Goal: Obtain resource: Obtain resource

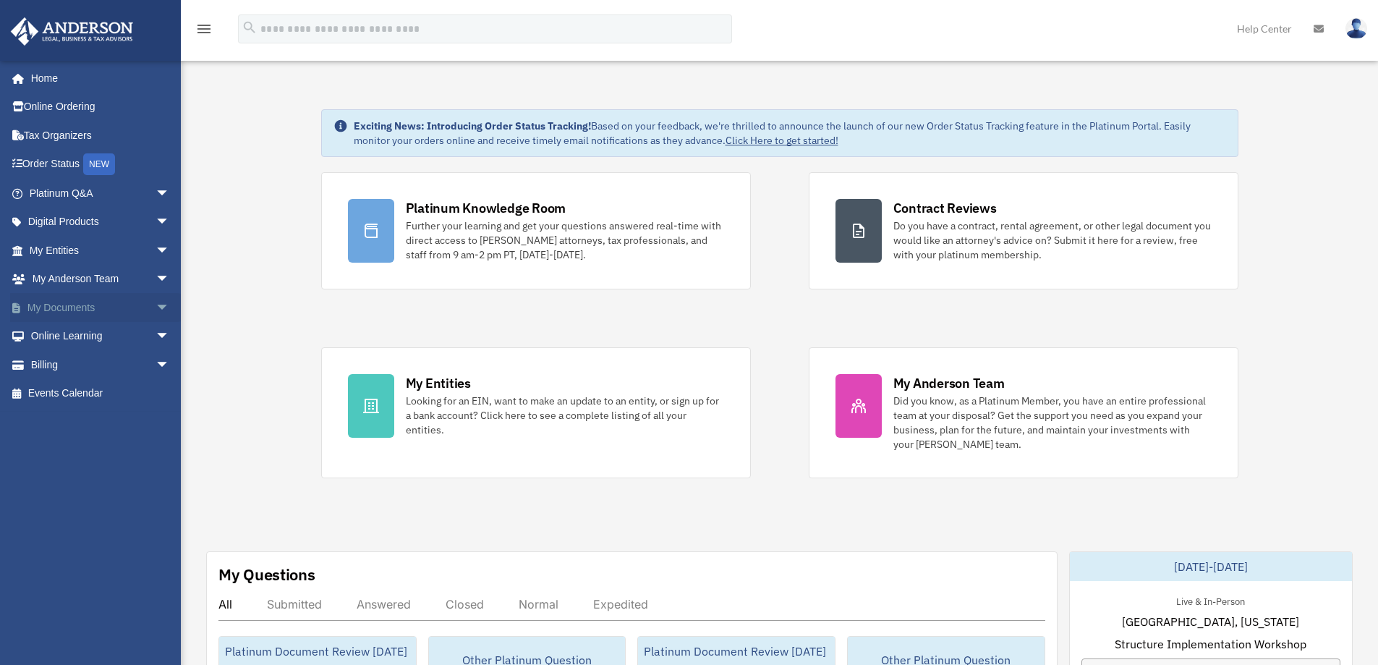
click at [77, 305] on link "My Documents arrow_drop_down" at bounding box center [101, 307] width 182 height 29
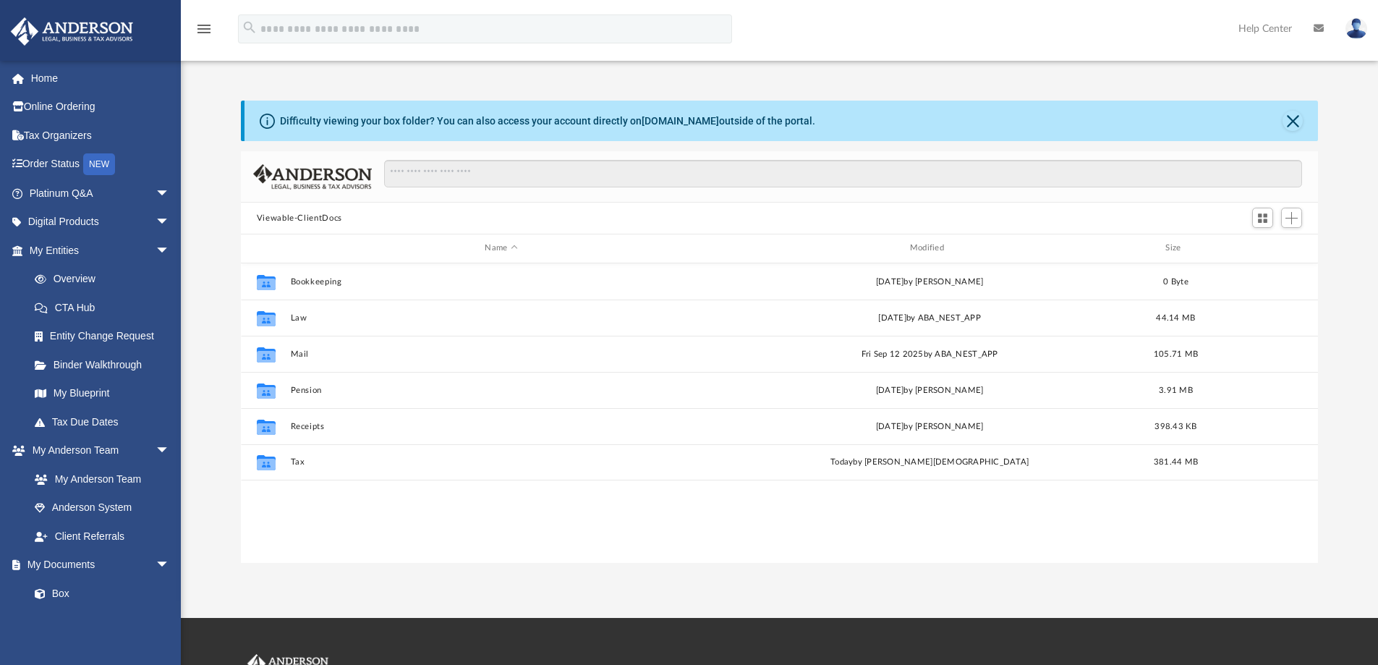
scroll to position [318, 1067]
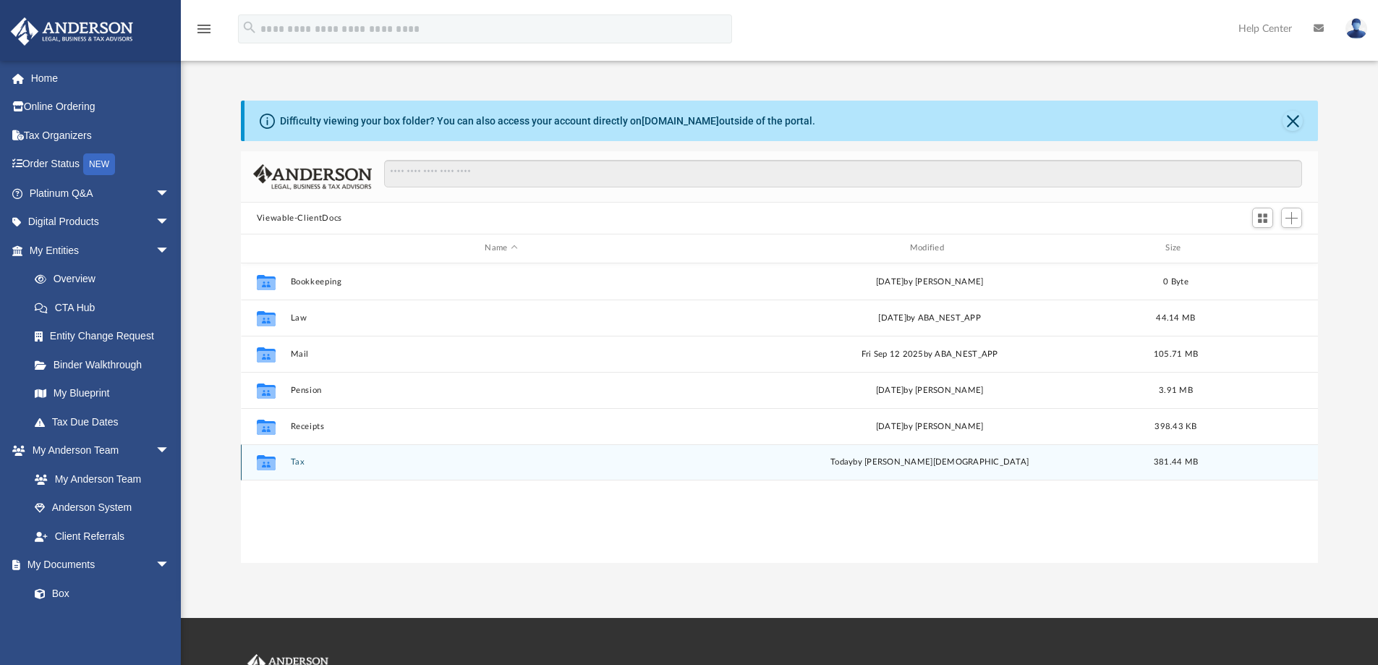
click at [298, 461] on button "Tax" at bounding box center [501, 461] width 422 height 9
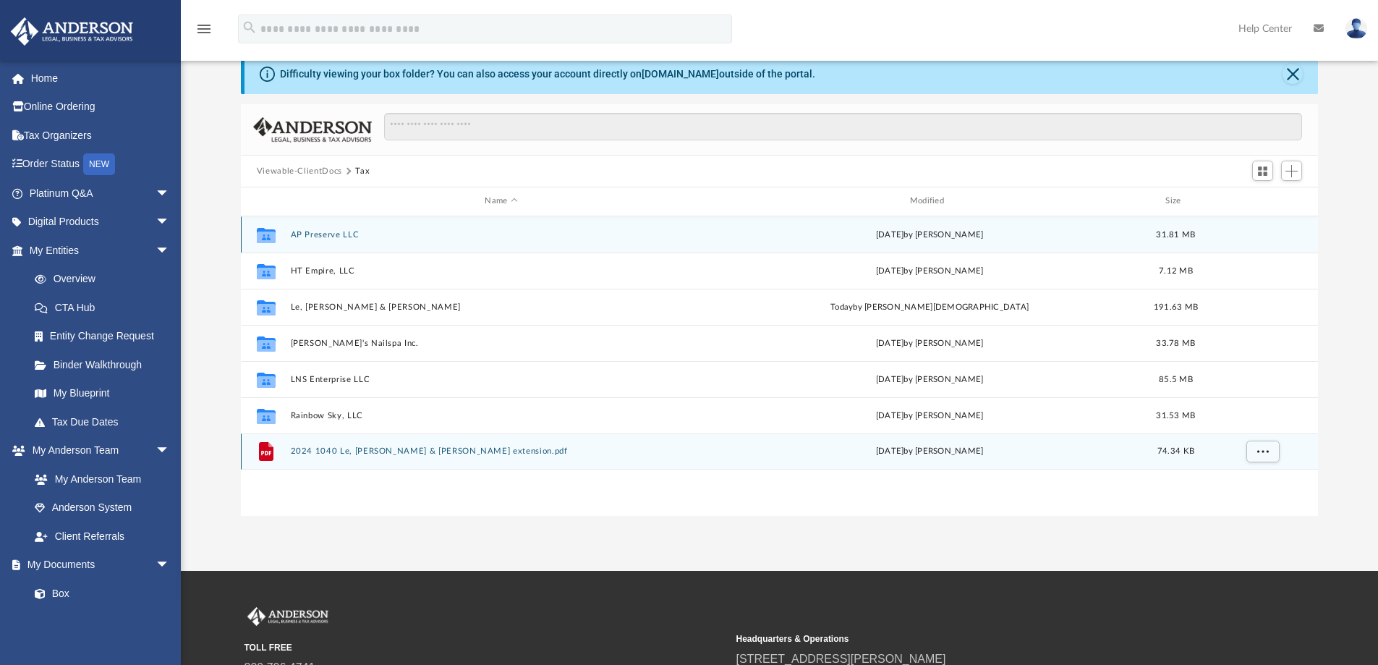
scroll to position [72, 0]
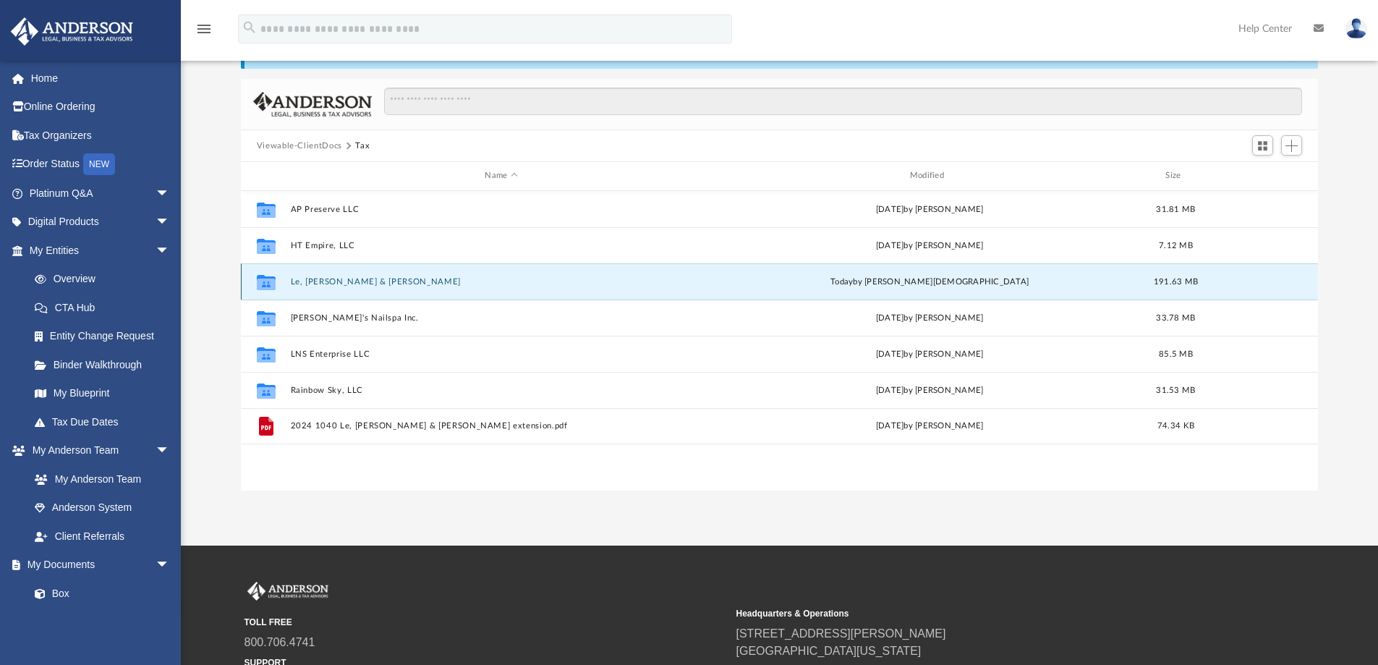
click at [315, 284] on button "Le, [PERSON_NAME] & [PERSON_NAME]" at bounding box center [501, 281] width 422 height 9
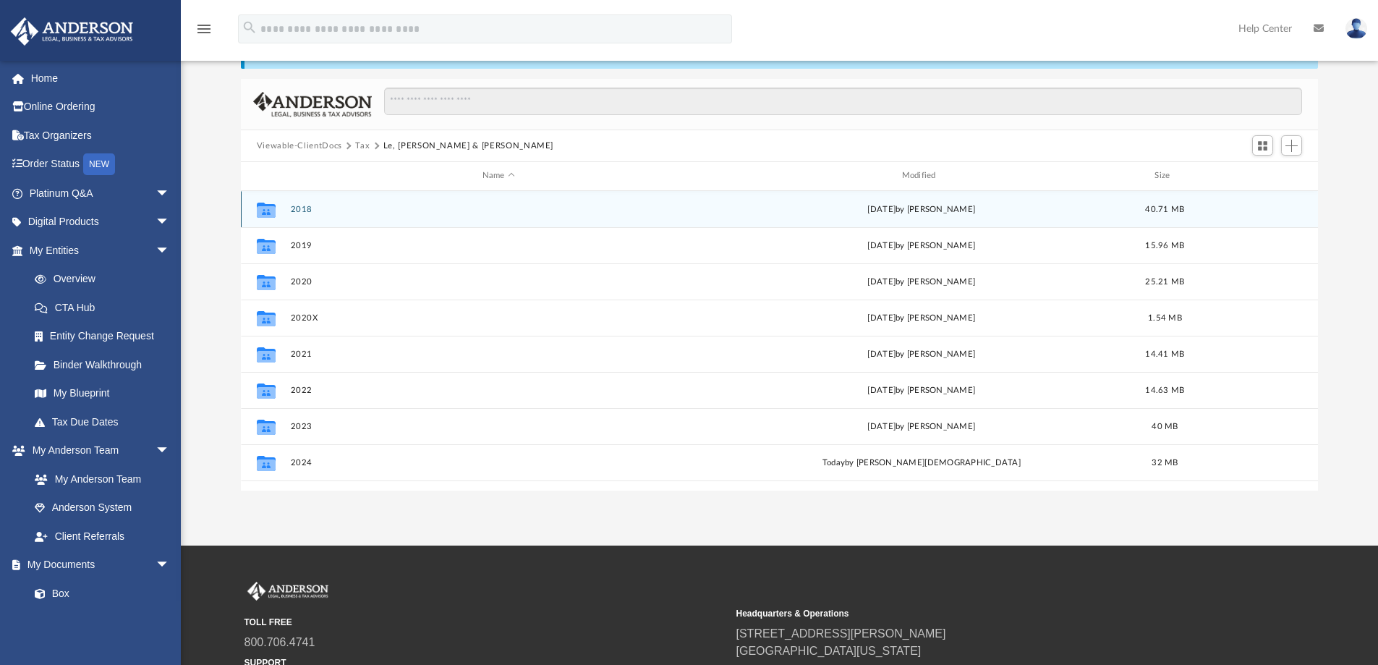
scroll to position [26, 0]
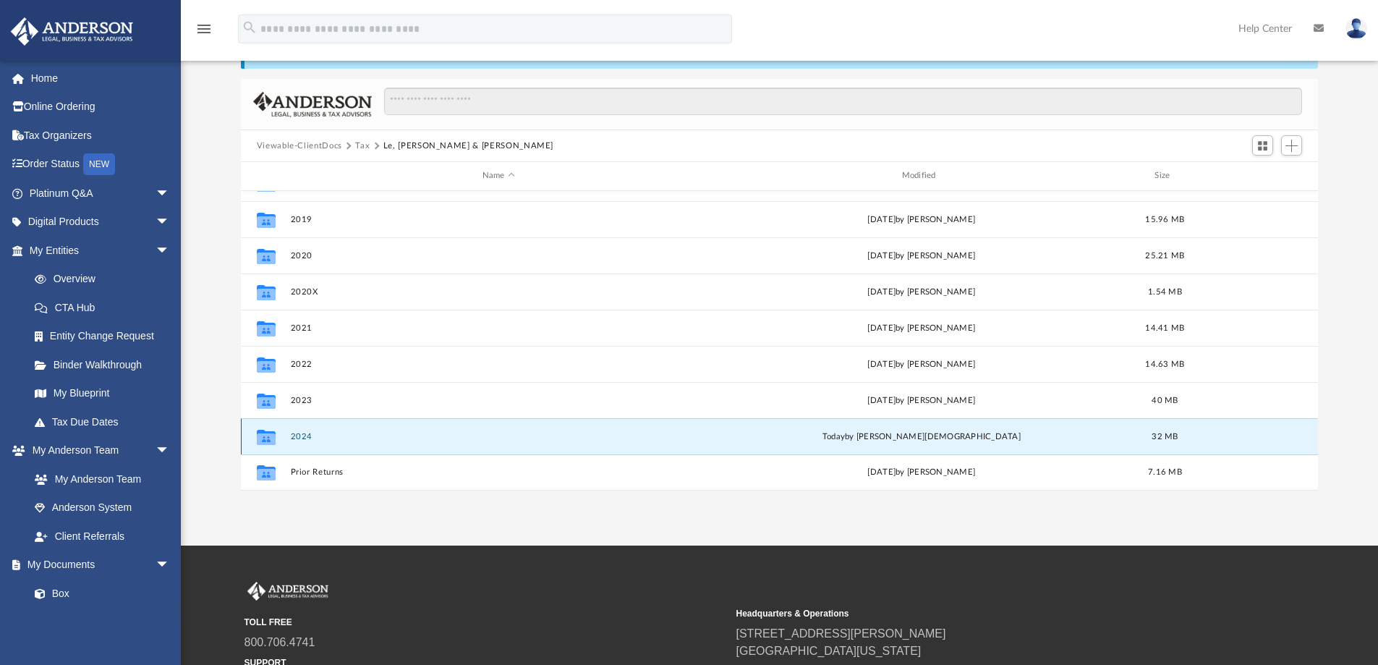
click at [302, 438] on button "2024" at bounding box center [498, 436] width 417 height 9
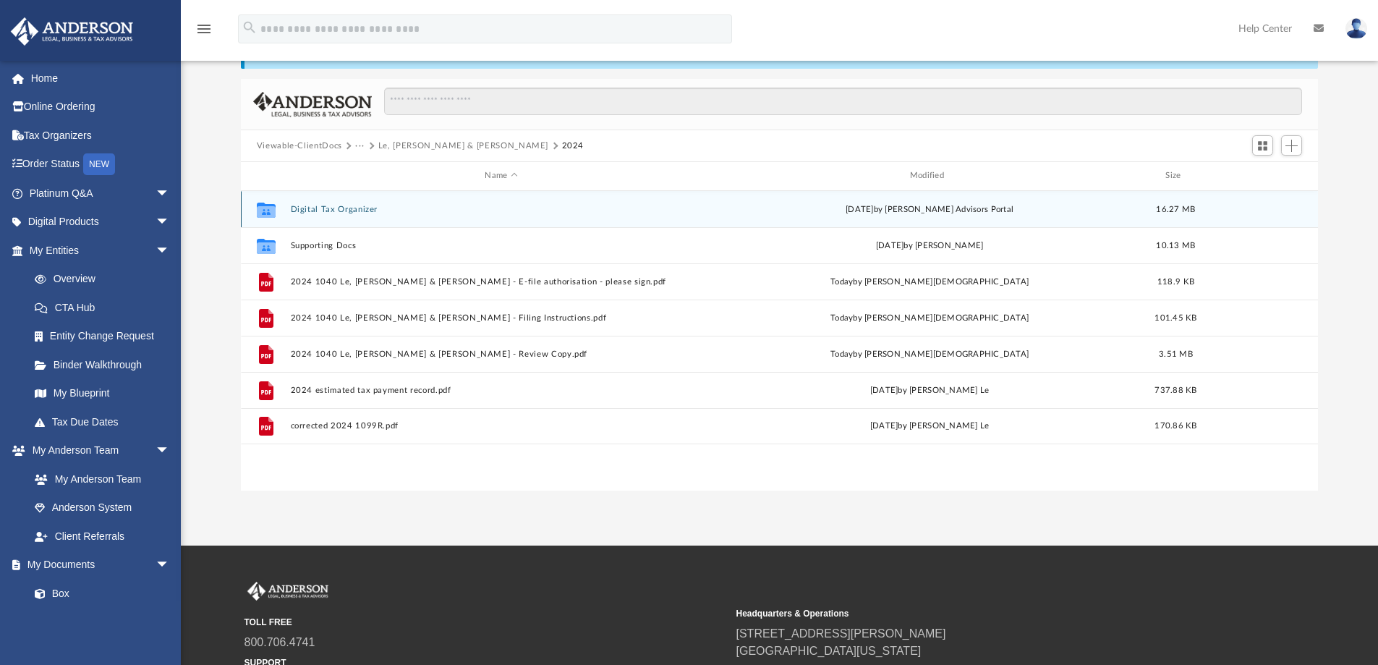
scroll to position [0, 0]
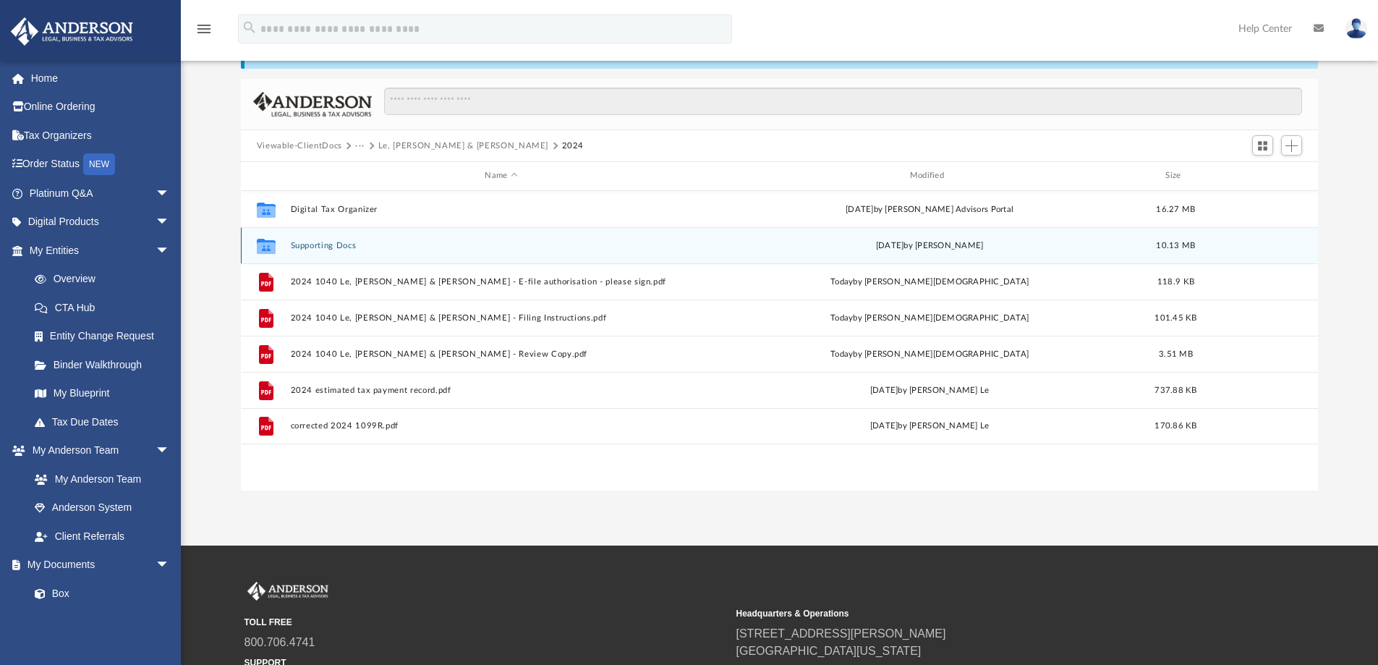
click at [326, 244] on button "Supporting Docs" at bounding box center [501, 245] width 422 height 9
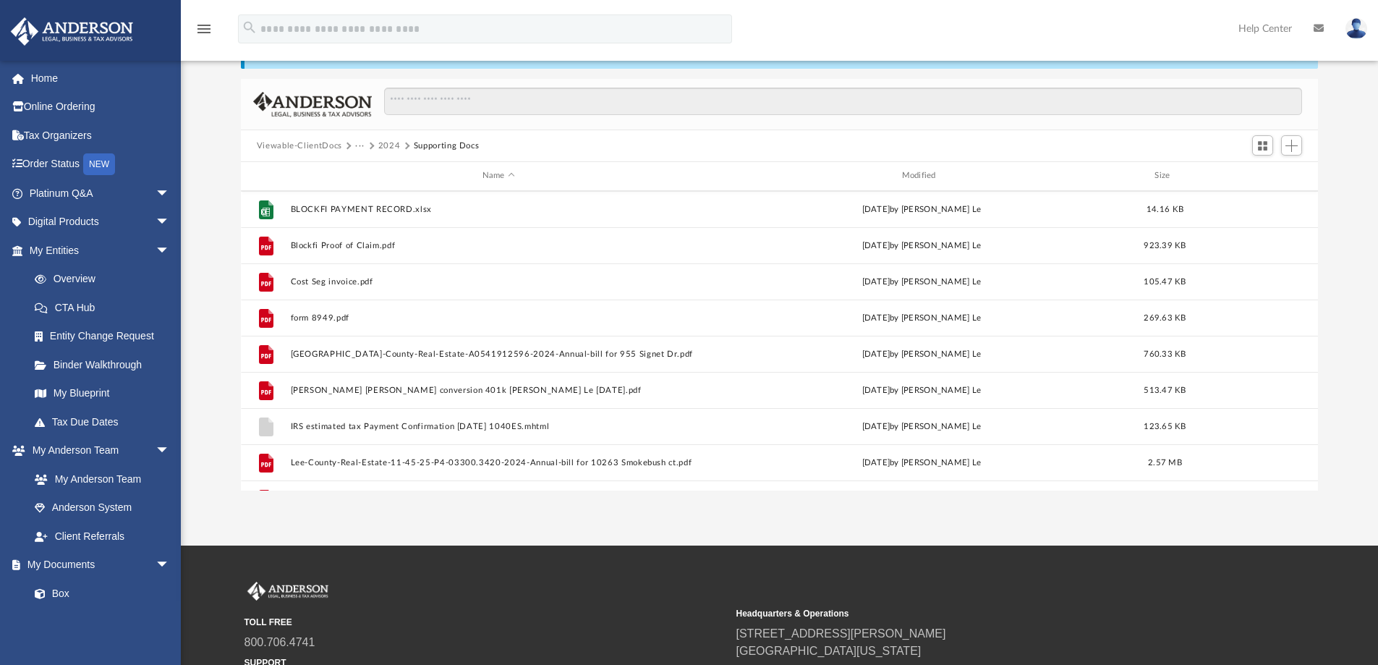
scroll to position [796, 0]
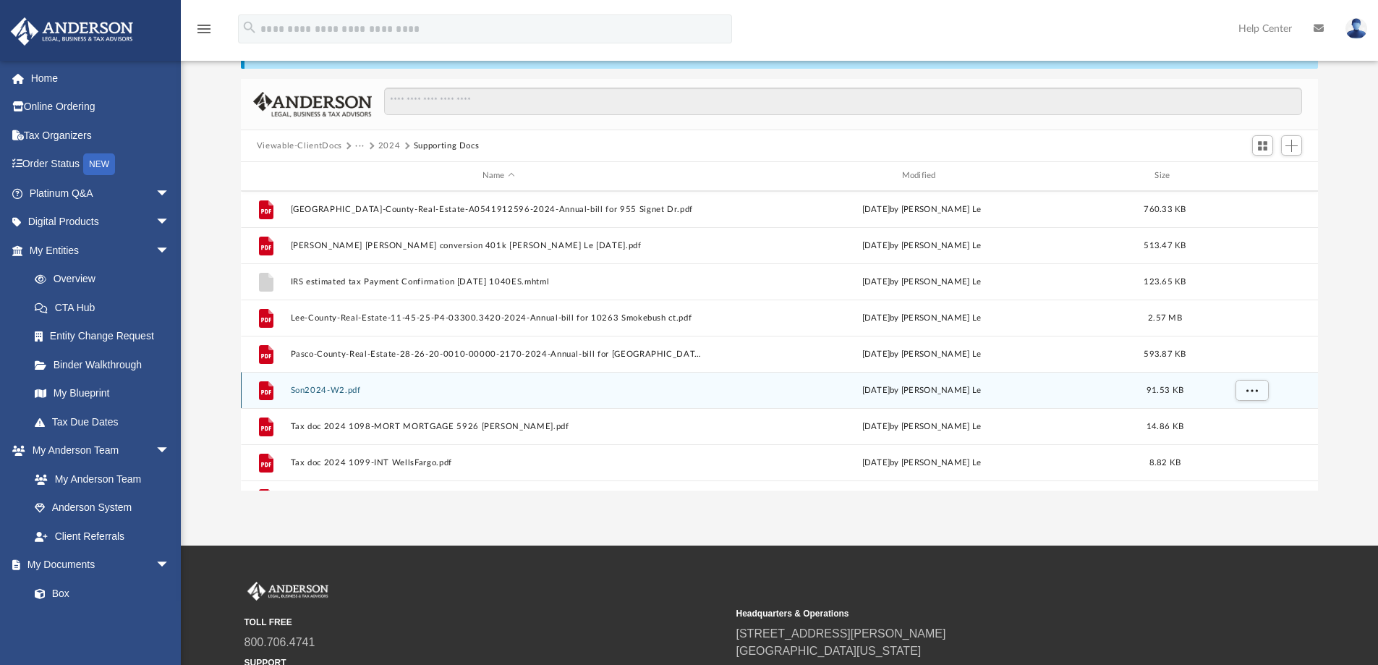
click at [321, 389] on button "Son2024-W2.pdf" at bounding box center [498, 390] width 417 height 9
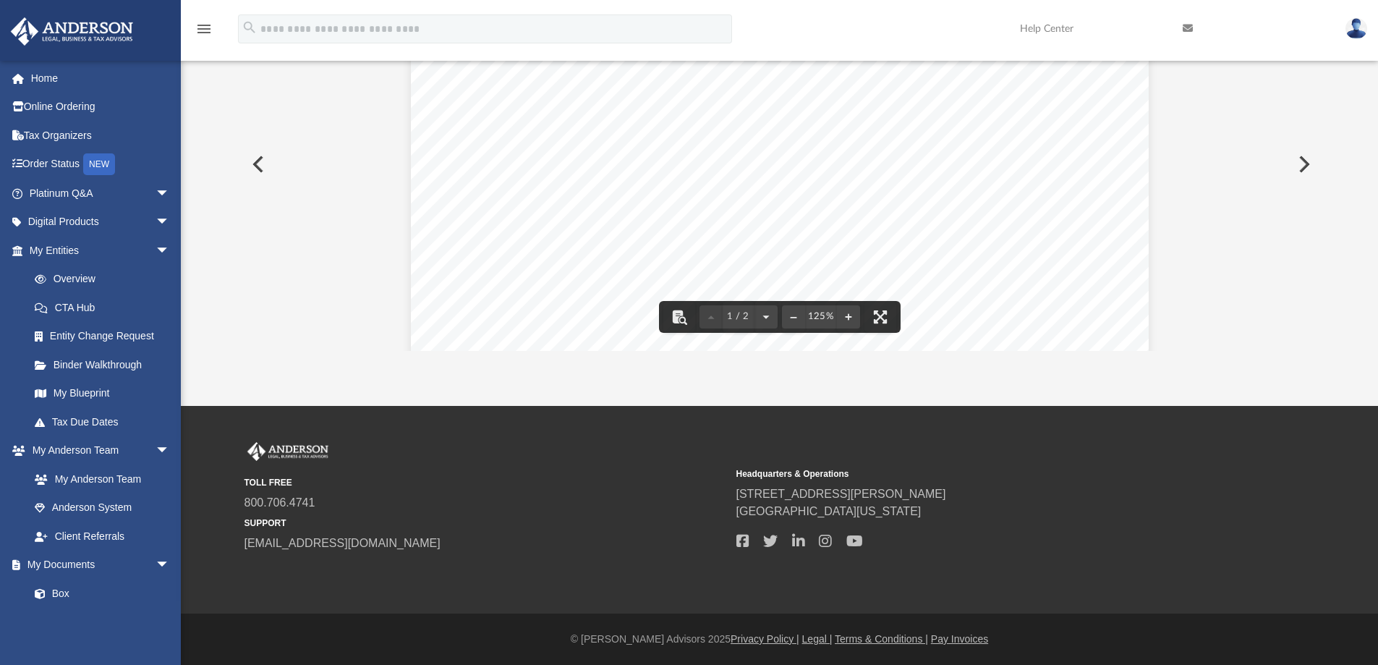
scroll to position [0, 0]
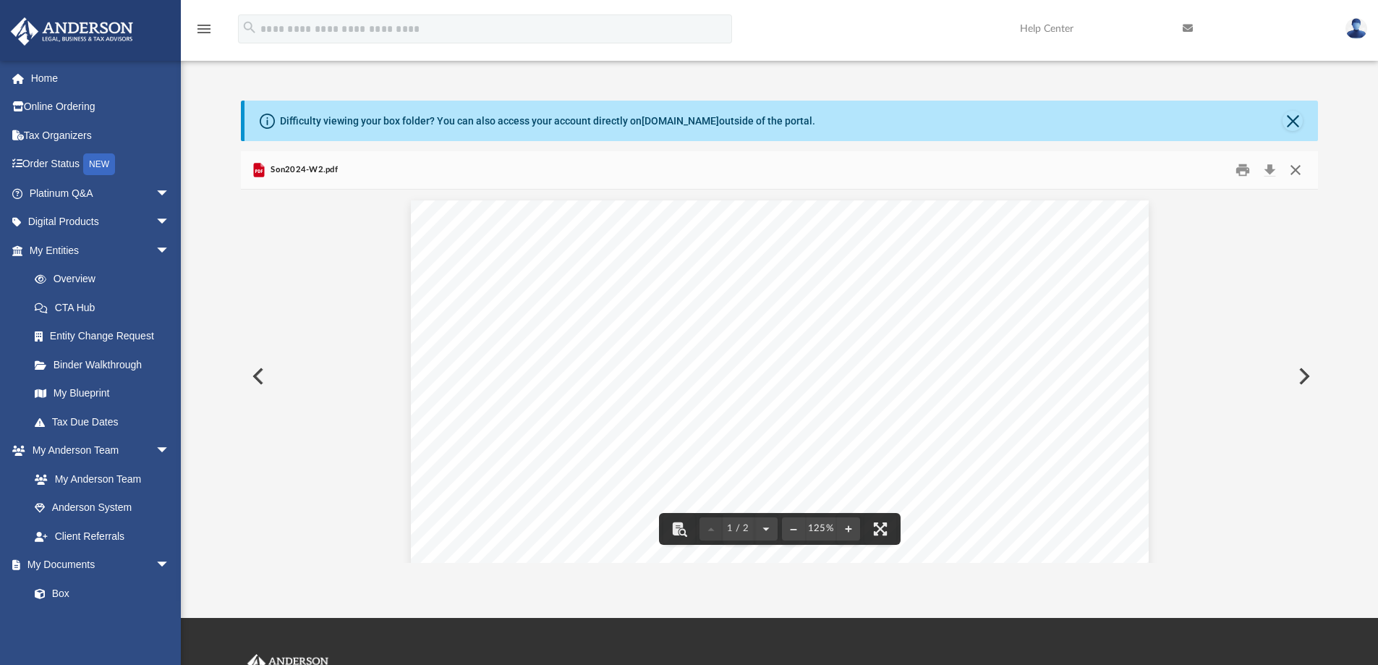
click at [1297, 169] on button "Close" at bounding box center [1296, 170] width 26 height 22
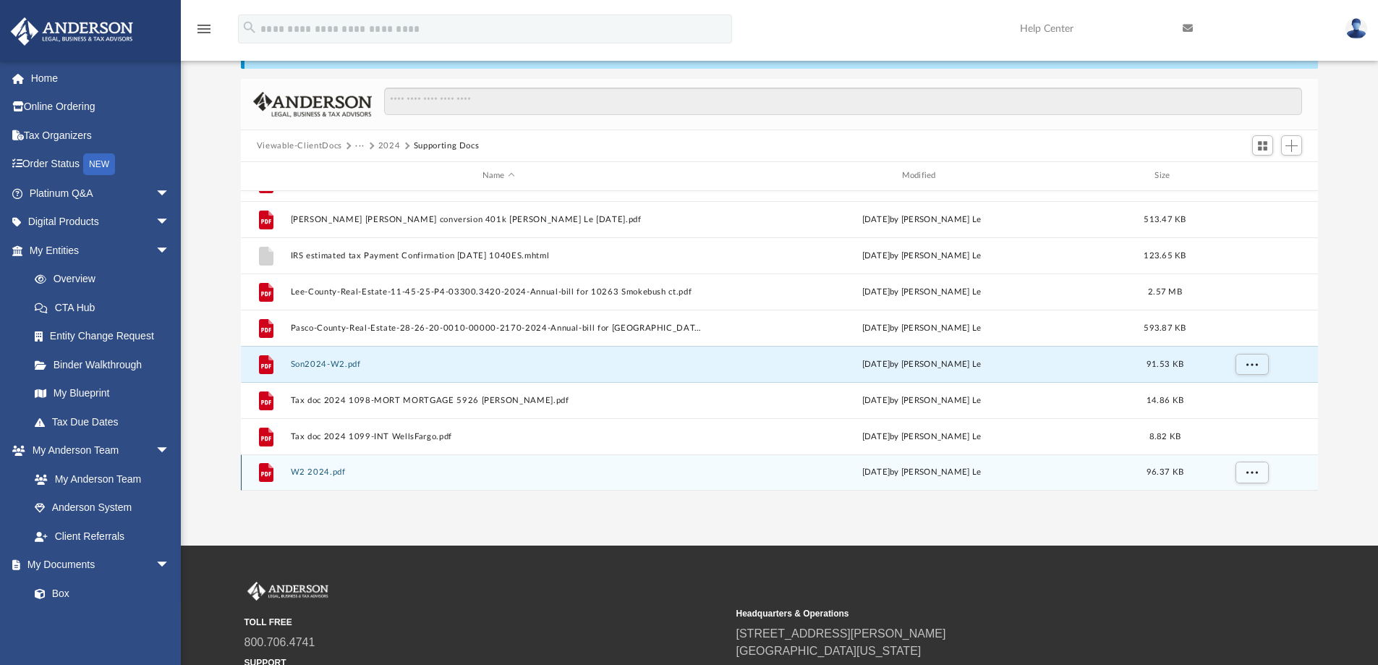
scroll to position [145, 0]
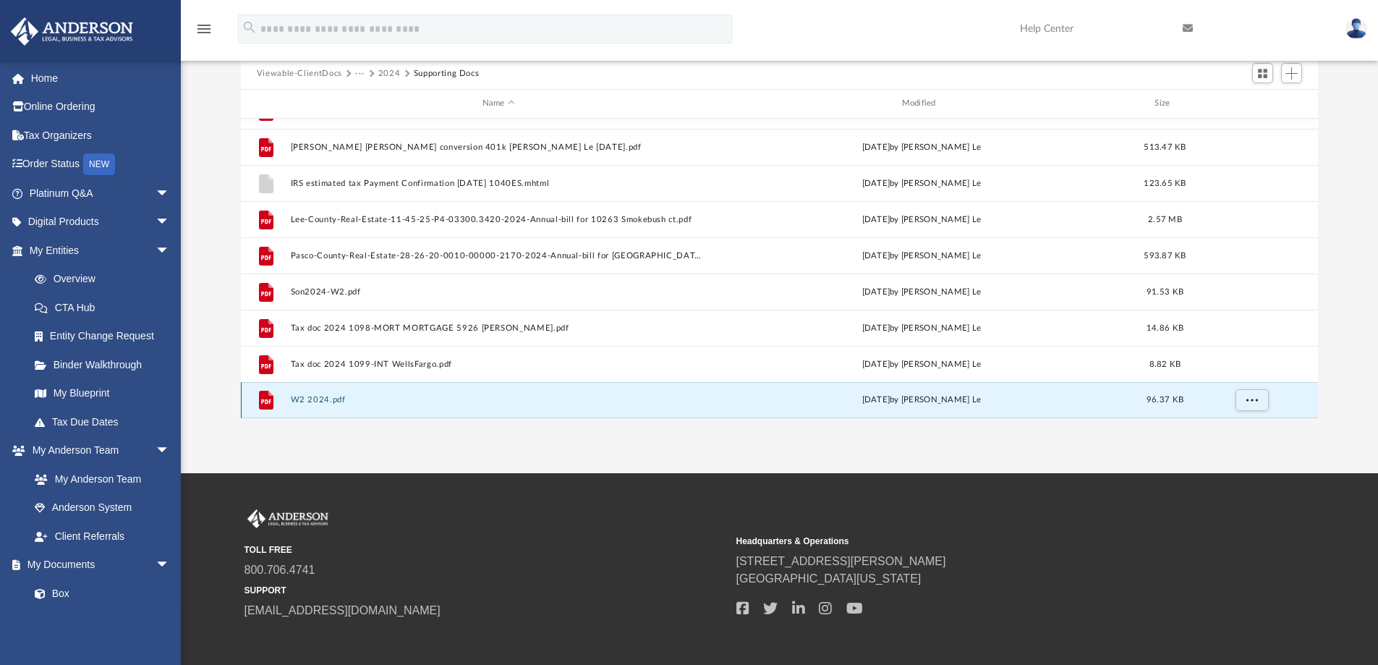
click at [325, 397] on button "W2 2024.pdf" at bounding box center [498, 399] width 417 height 9
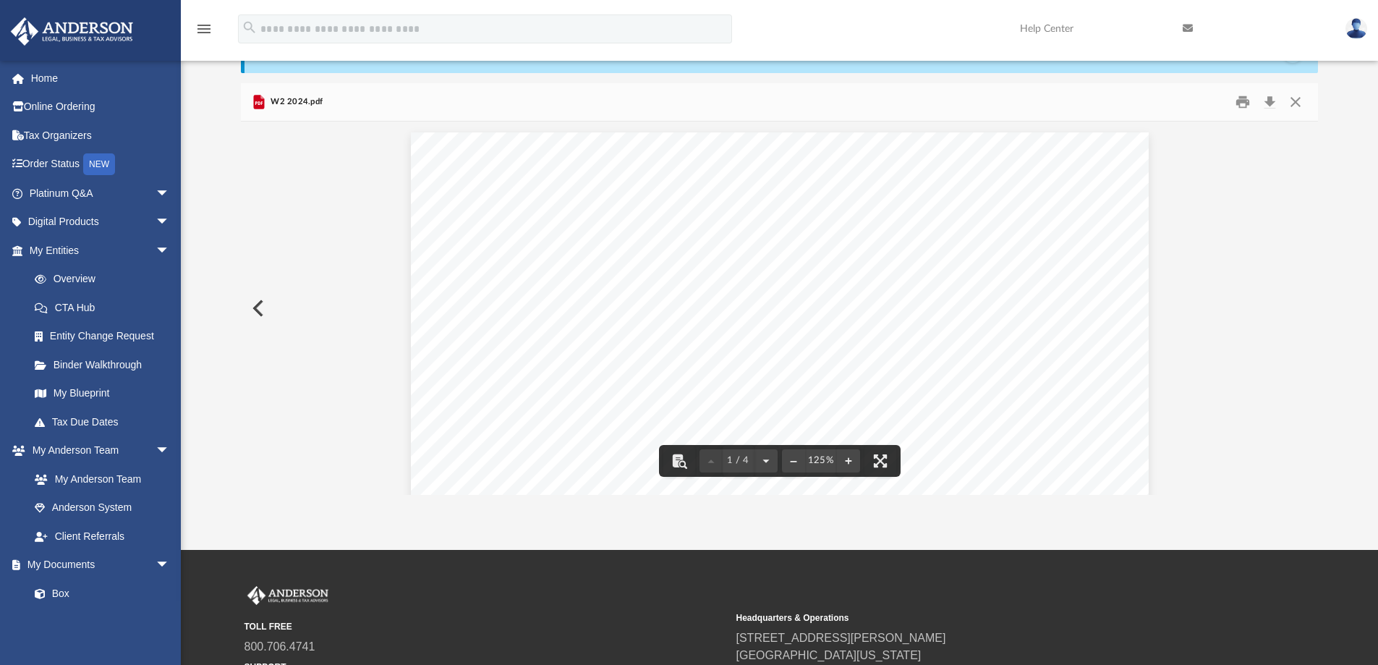
scroll to position [0, 0]
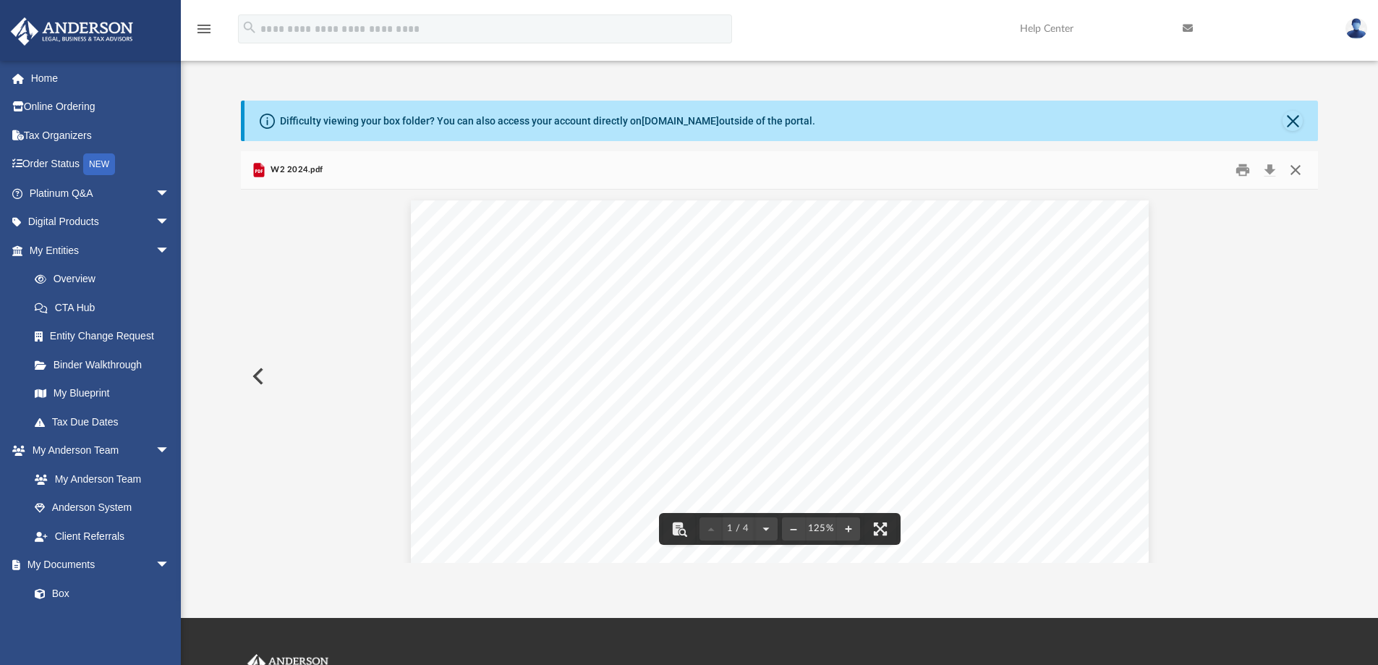
click at [1295, 167] on button "Close" at bounding box center [1296, 170] width 26 height 22
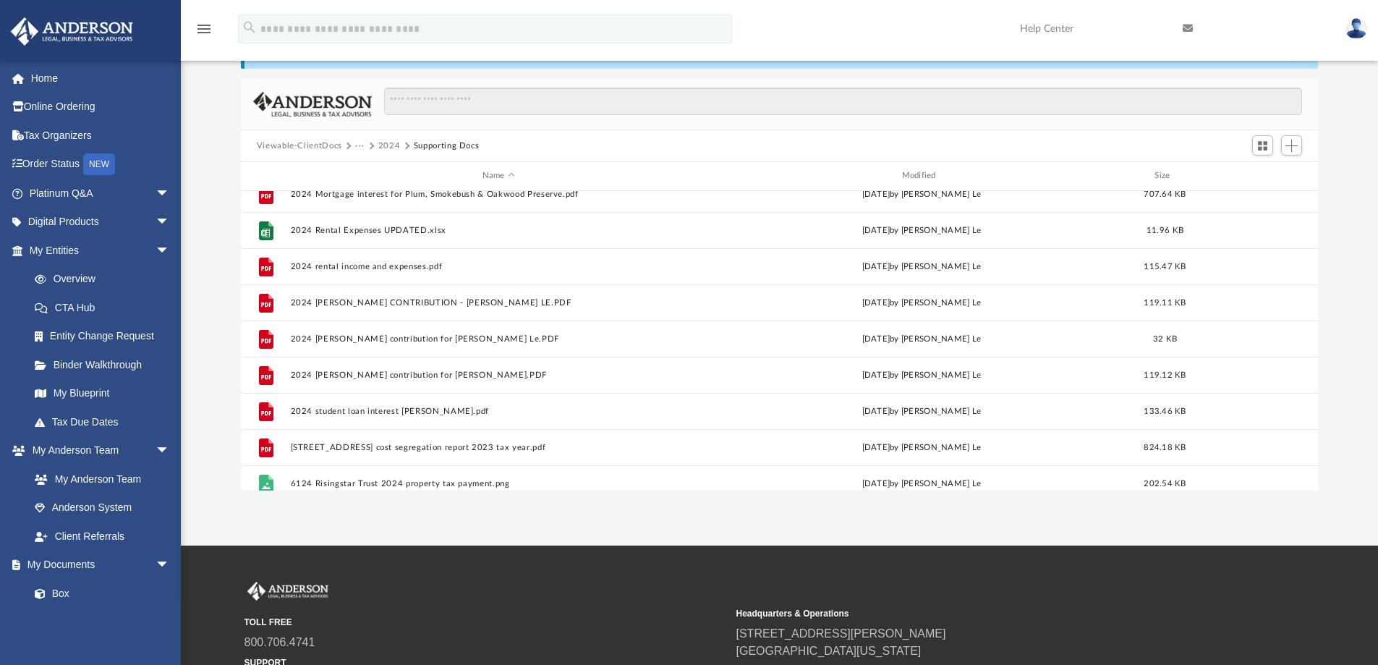
scroll to position [243, 0]
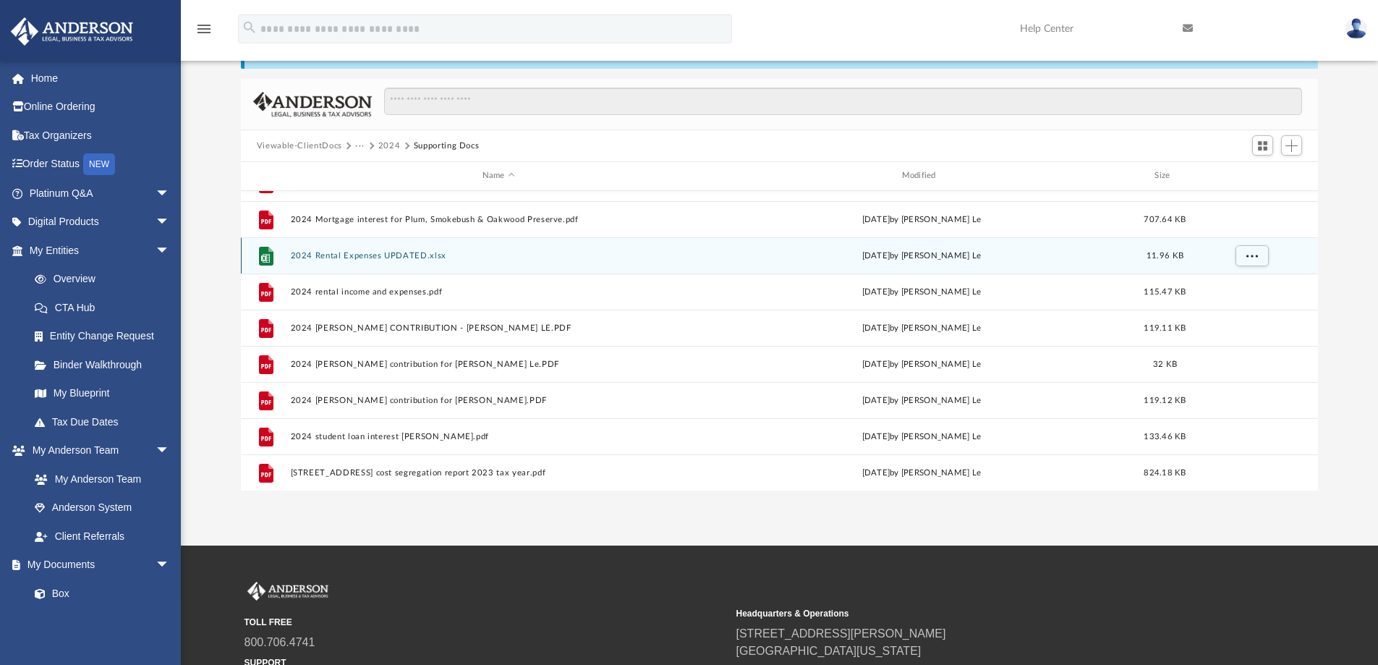
click at [375, 251] on button "2024 Rental Expenses UPDATED.xlsx" at bounding box center [498, 255] width 417 height 9
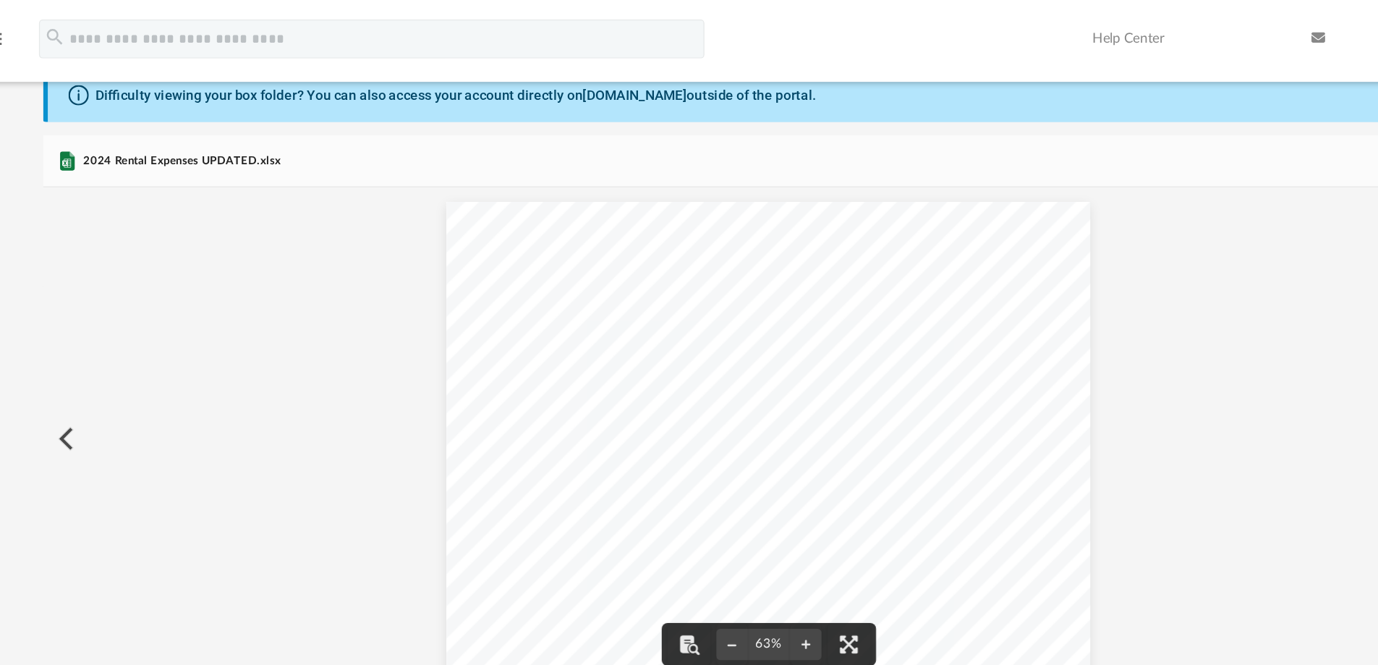
scroll to position [0, 0]
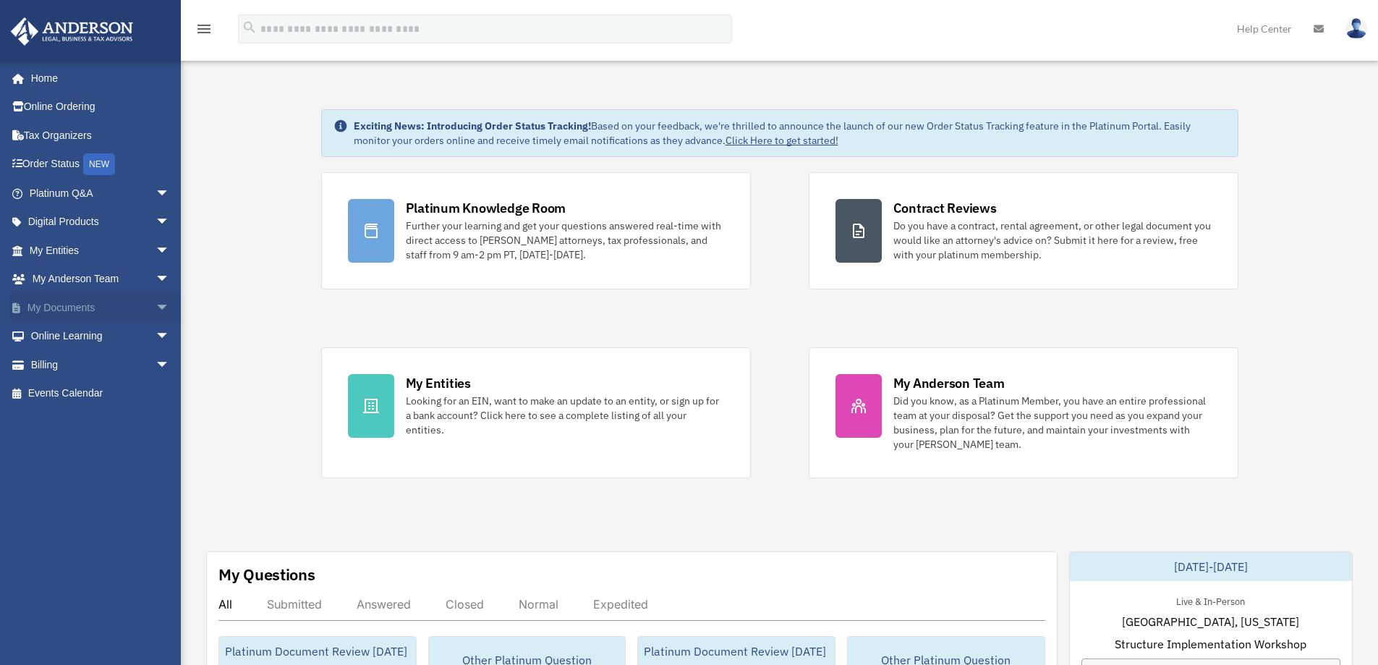
click at [76, 305] on link "My Documents arrow_drop_down" at bounding box center [101, 307] width 182 height 29
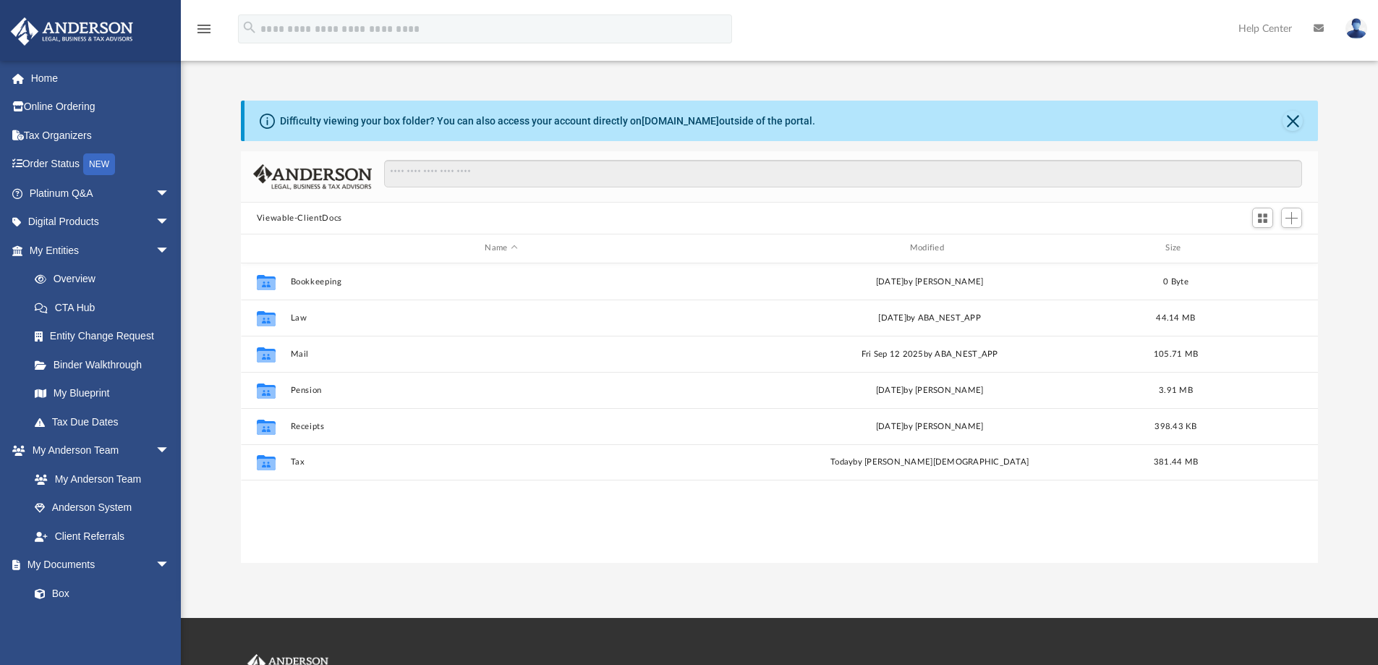
scroll to position [318, 1067]
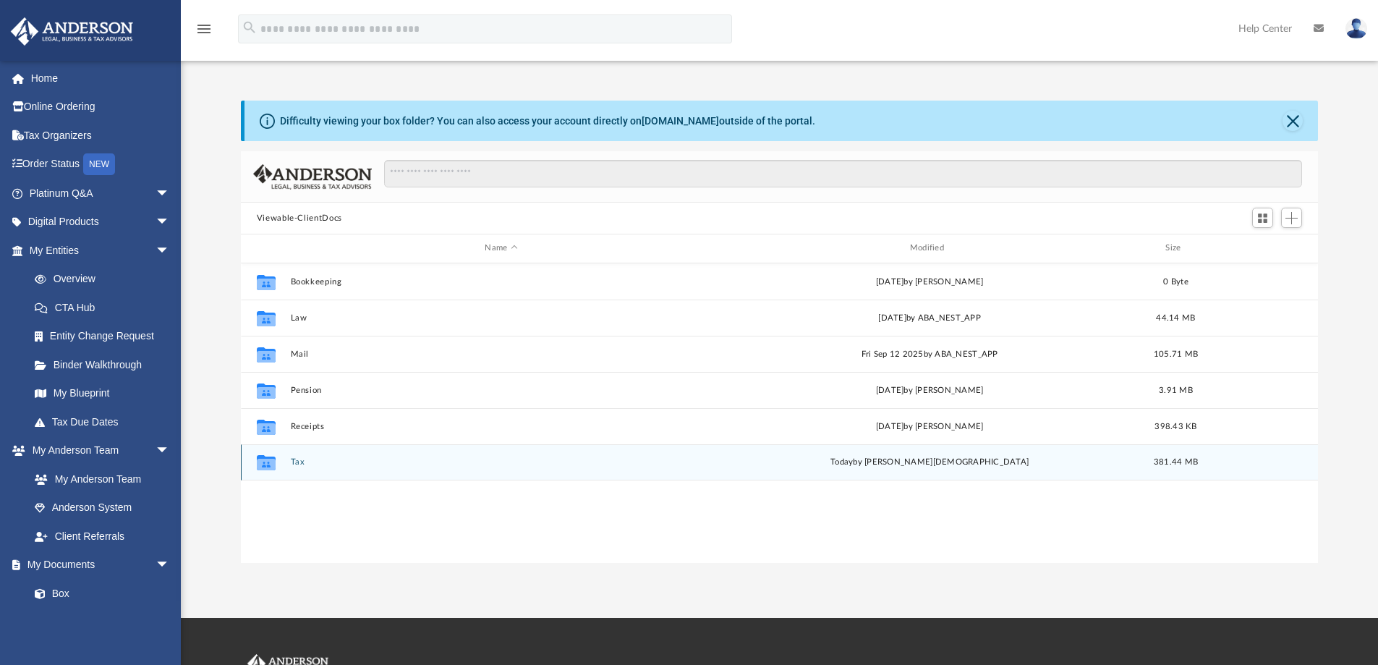
click at [297, 460] on button "Tax" at bounding box center [501, 461] width 422 height 9
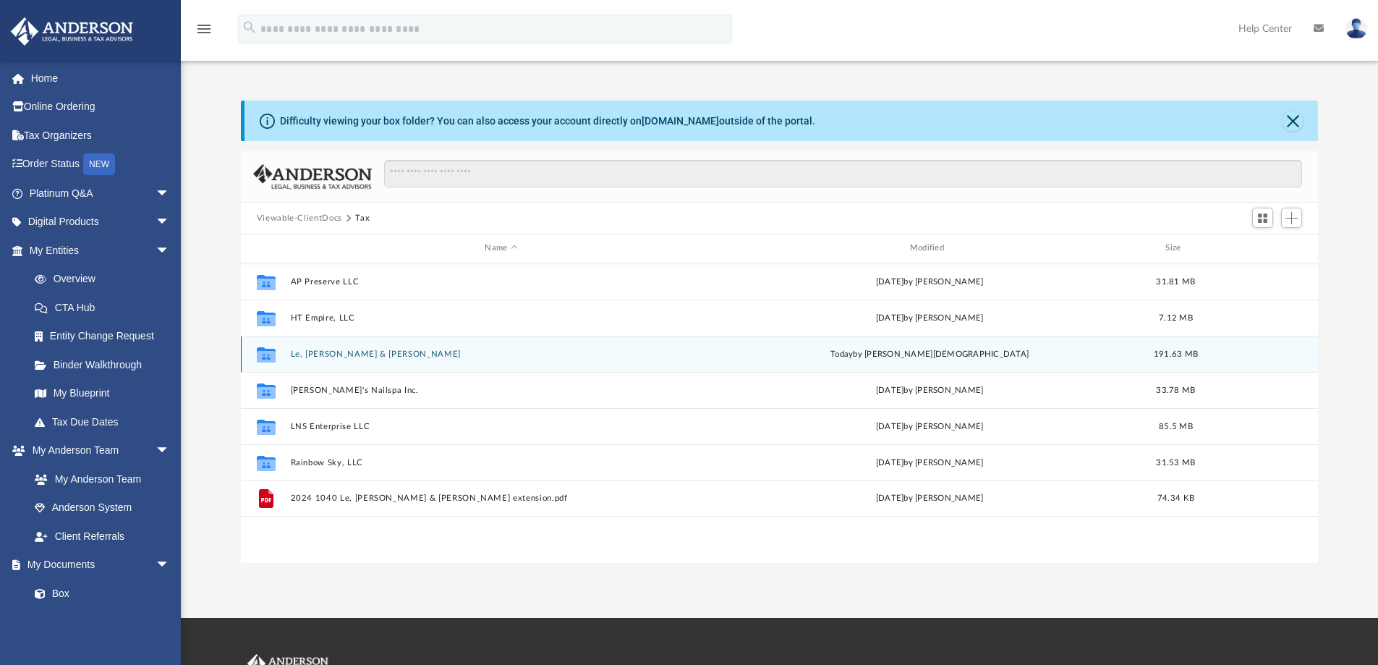
click at [330, 352] on button "Le, Diep & Nguyen, Son" at bounding box center [501, 353] width 422 height 9
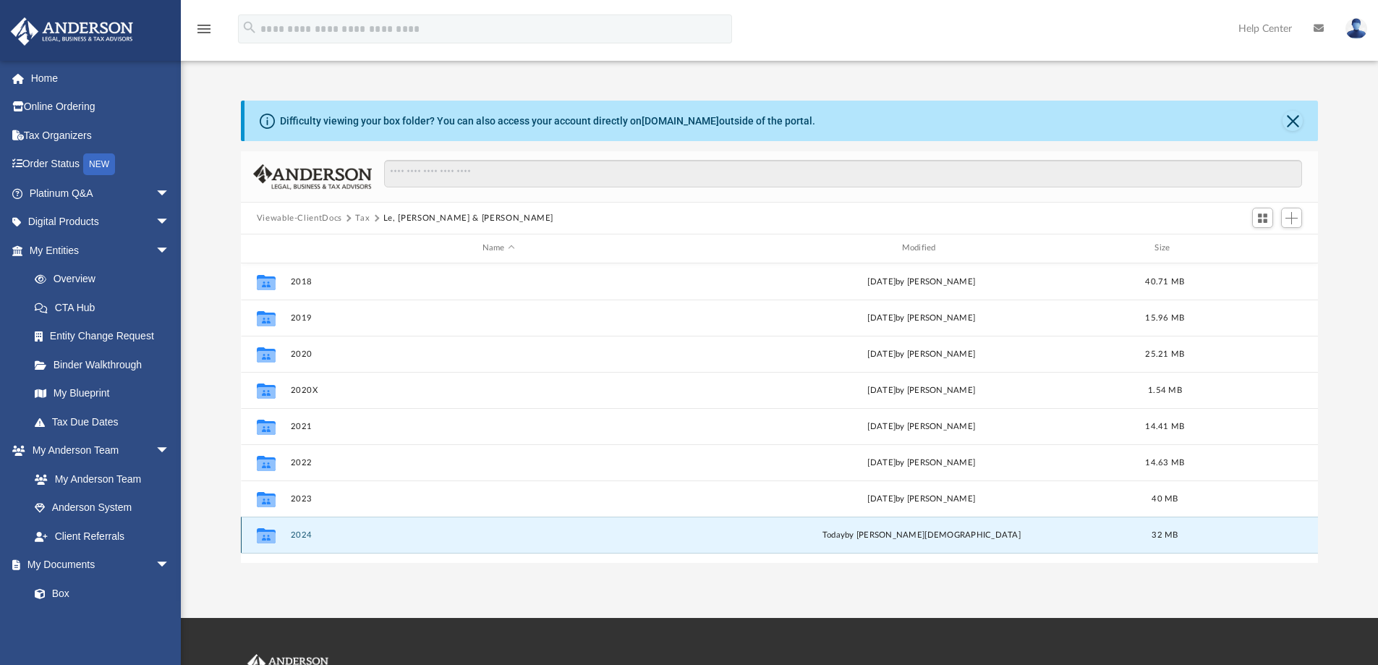
click at [302, 532] on button "2024" at bounding box center [498, 534] width 417 height 9
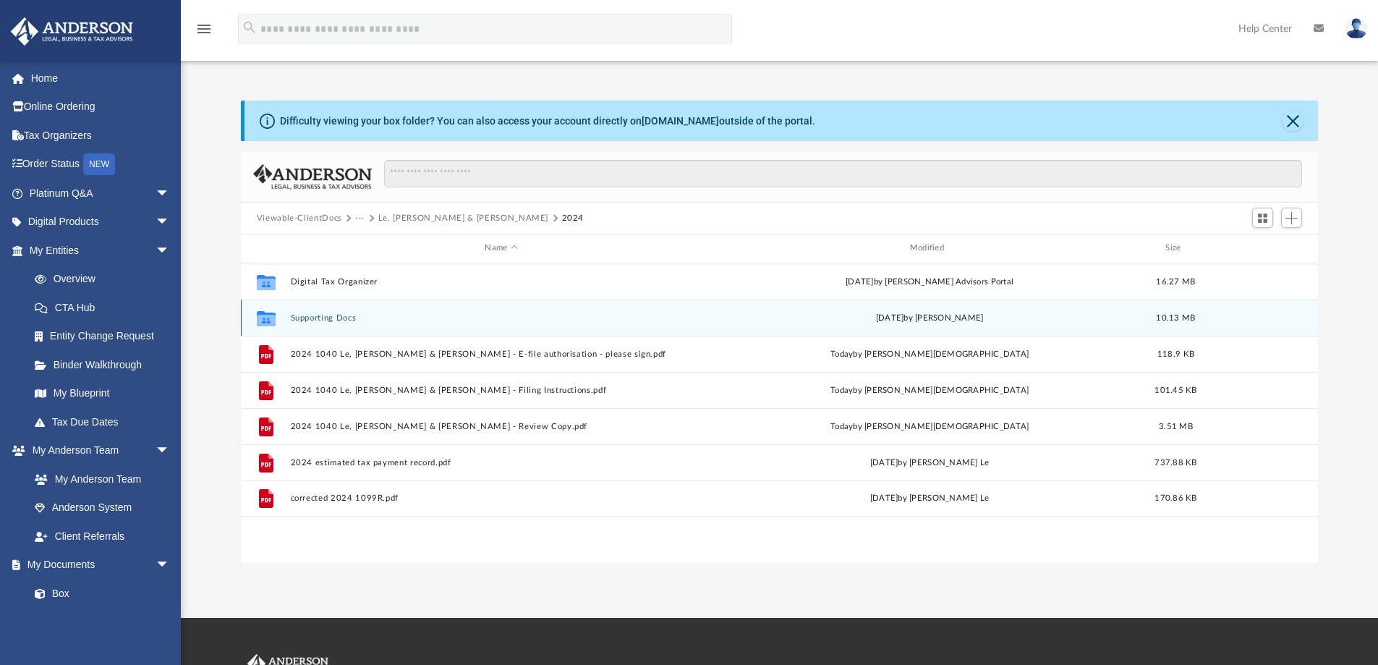
click at [341, 320] on button "Supporting Docs" at bounding box center [501, 317] width 422 height 9
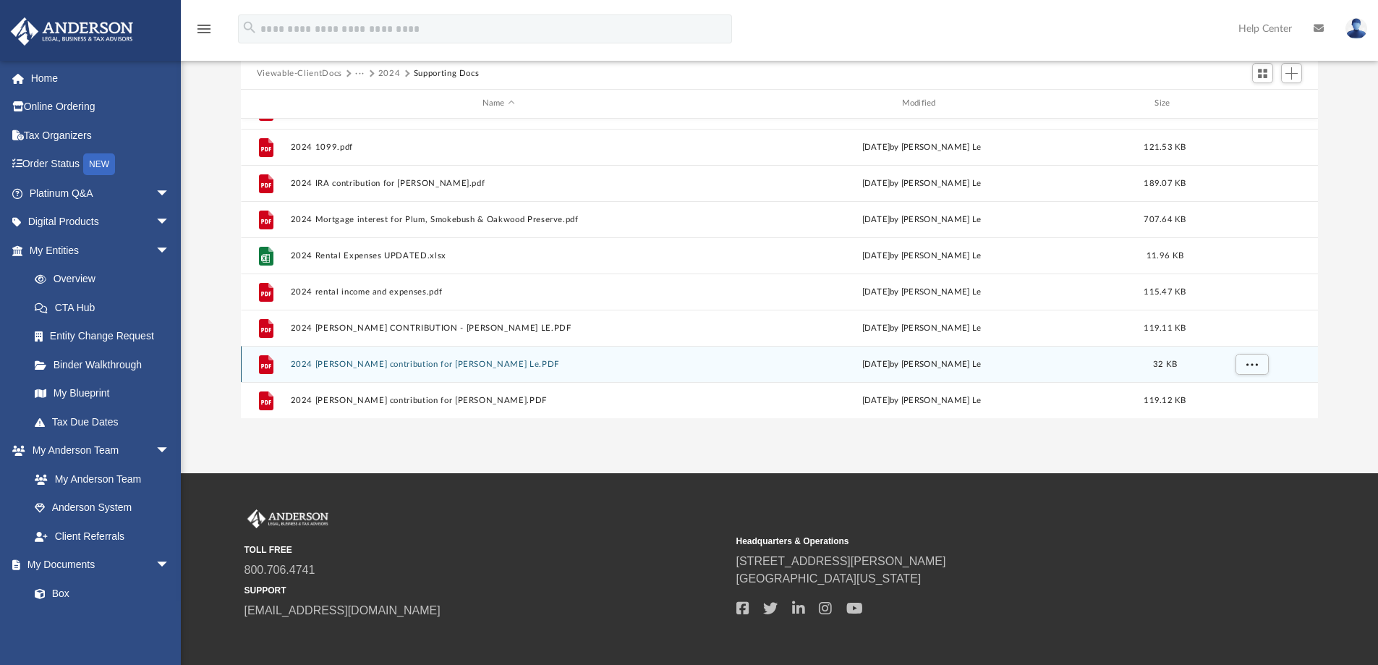
scroll to position [98, 0]
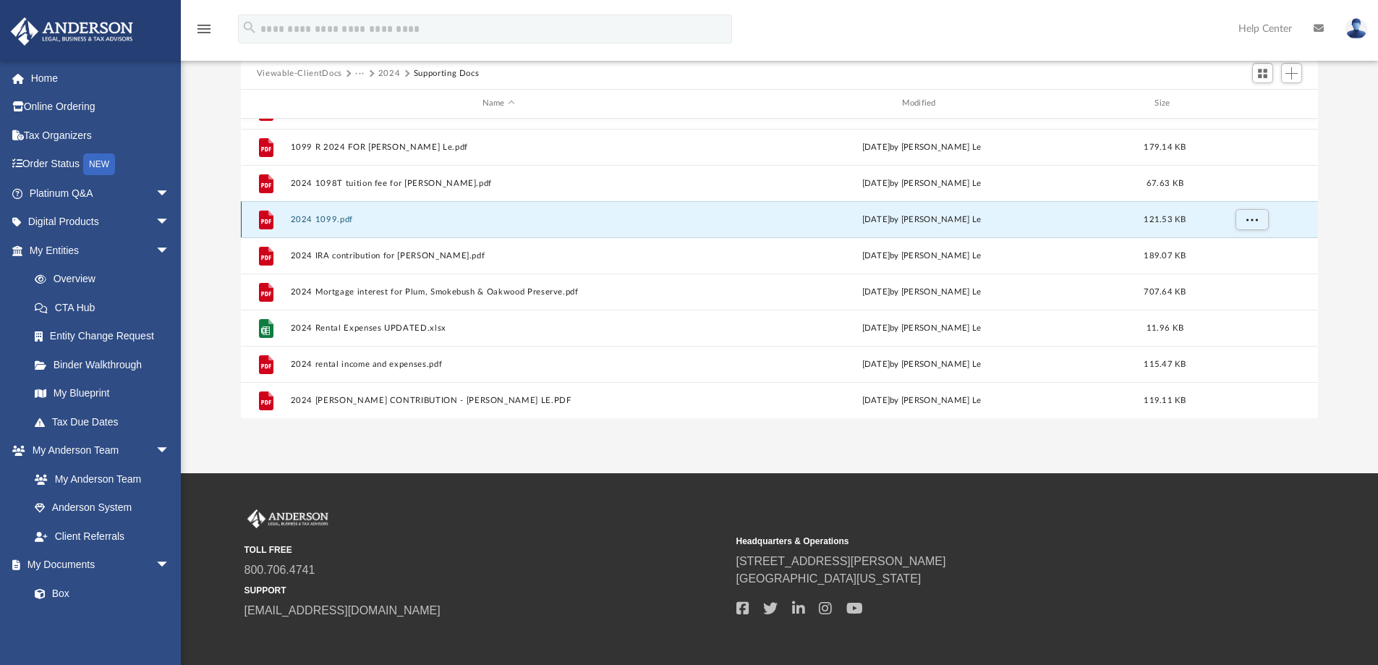
click at [320, 218] on button "2024 1099.pdf" at bounding box center [498, 219] width 417 height 9
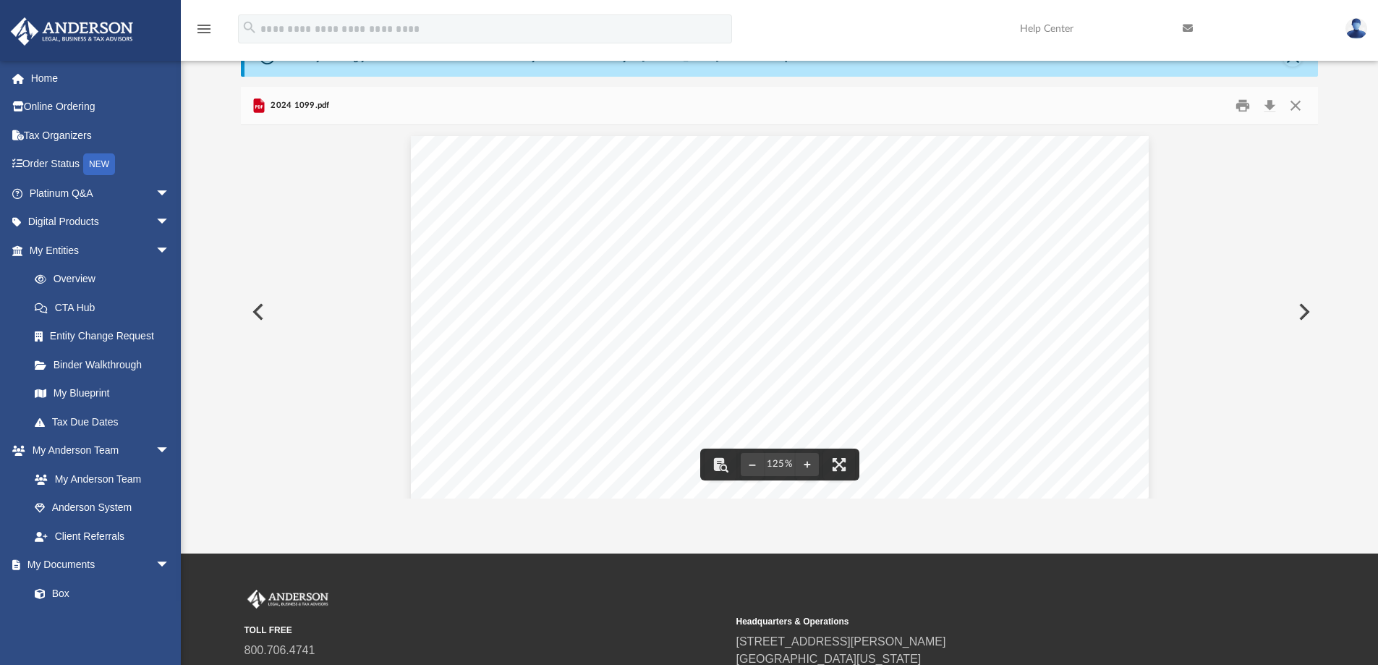
scroll to position [0, 0]
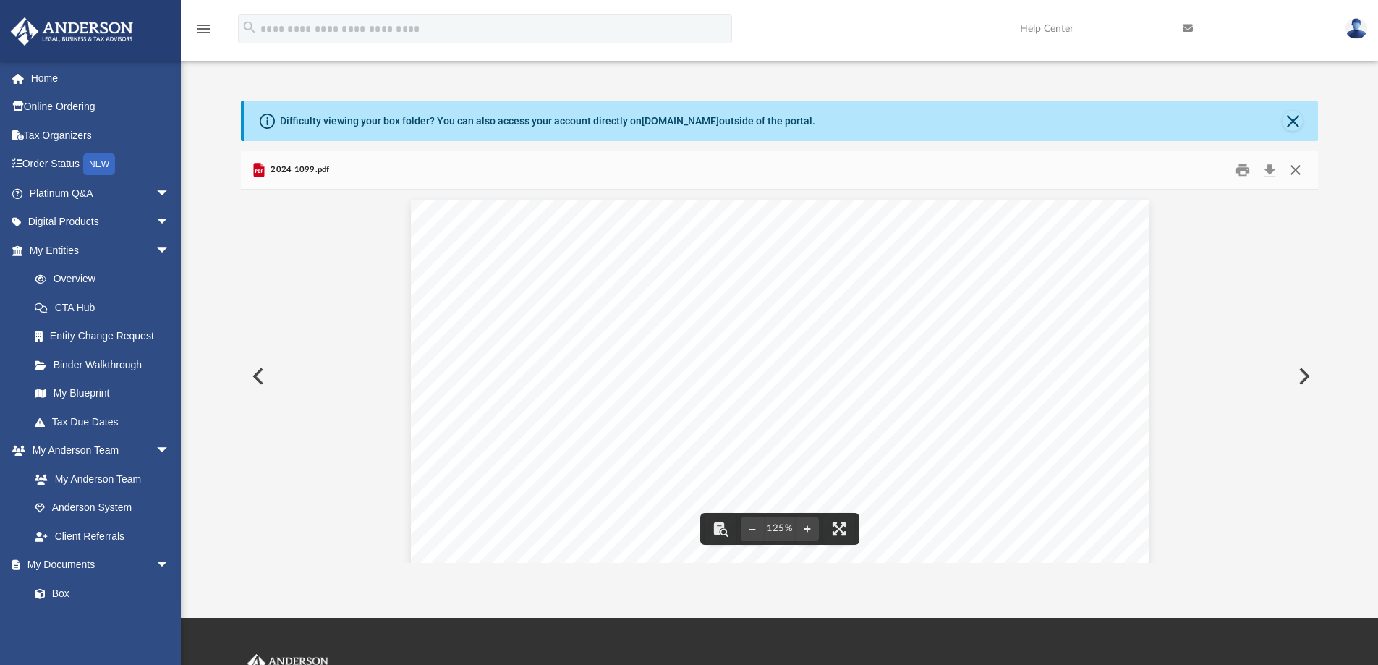
click at [1295, 167] on button "Close" at bounding box center [1296, 170] width 26 height 22
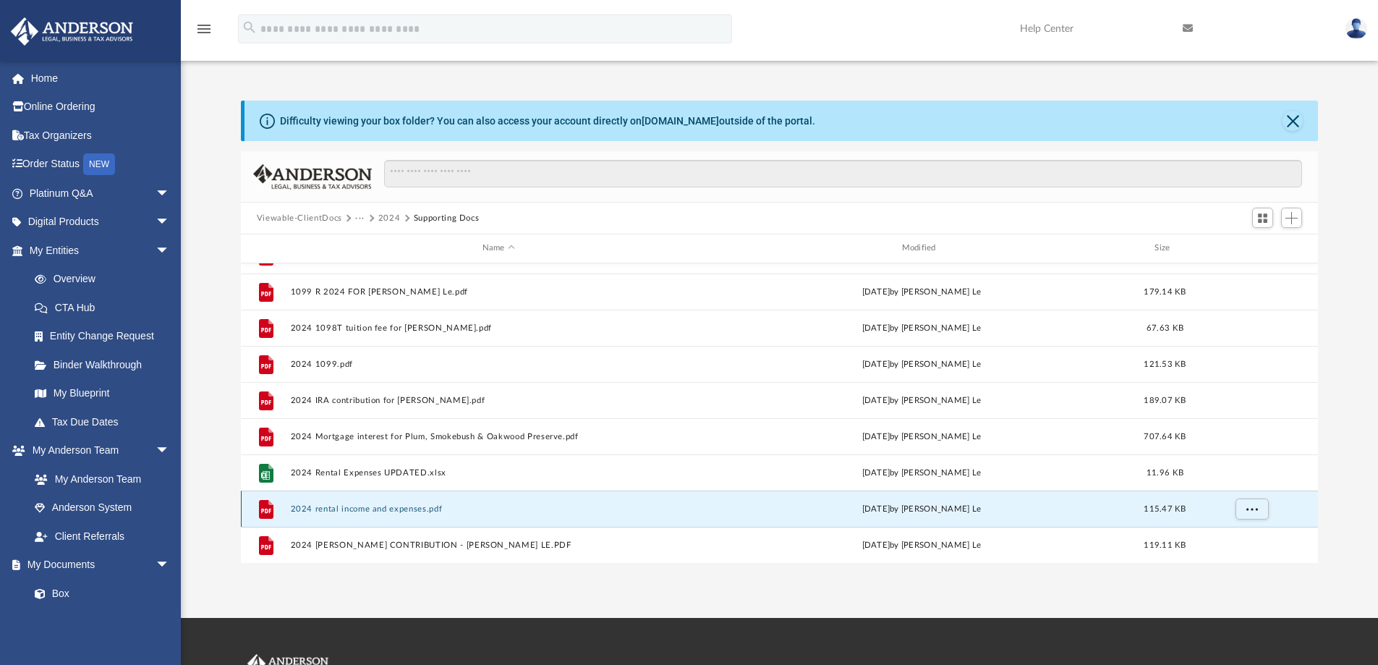
click at [357, 506] on button "2024 rental income and expenses.pdf" at bounding box center [498, 508] width 417 height 9
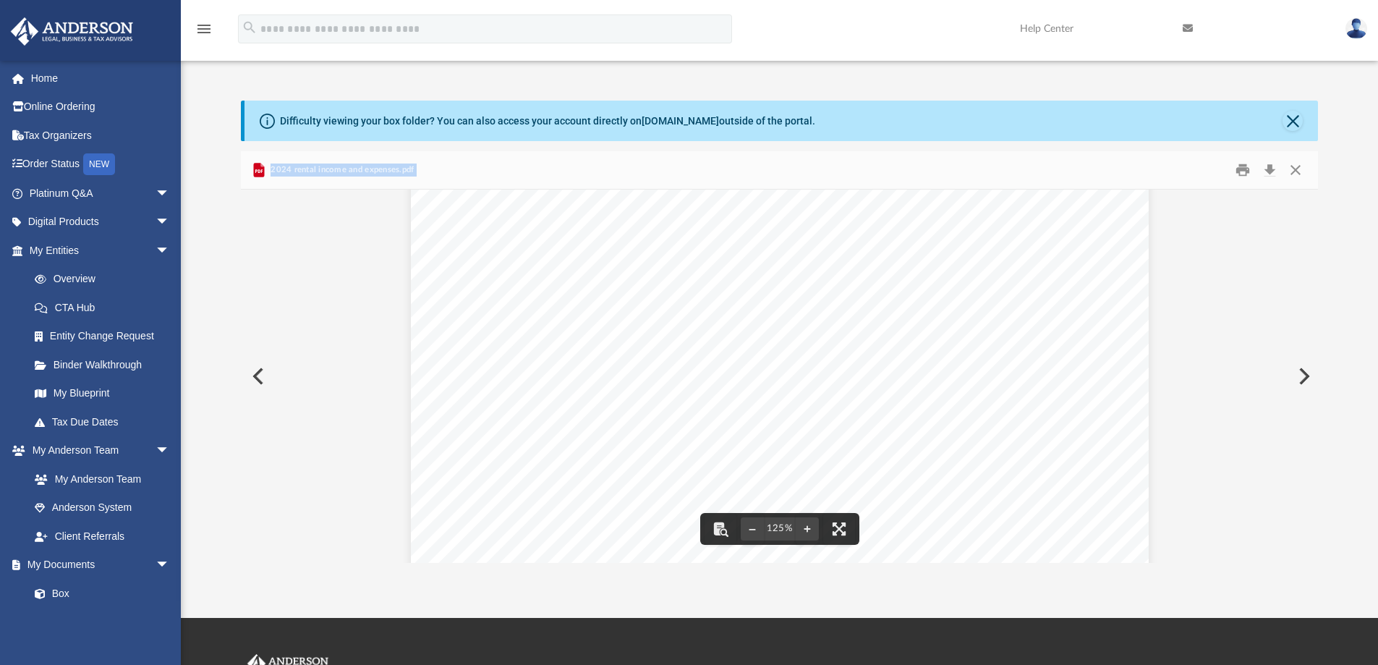
scroll to position [603, 0]
click at [1304, 373] on button "Preview" at bounding box center [1303, 376] width 32 height 41
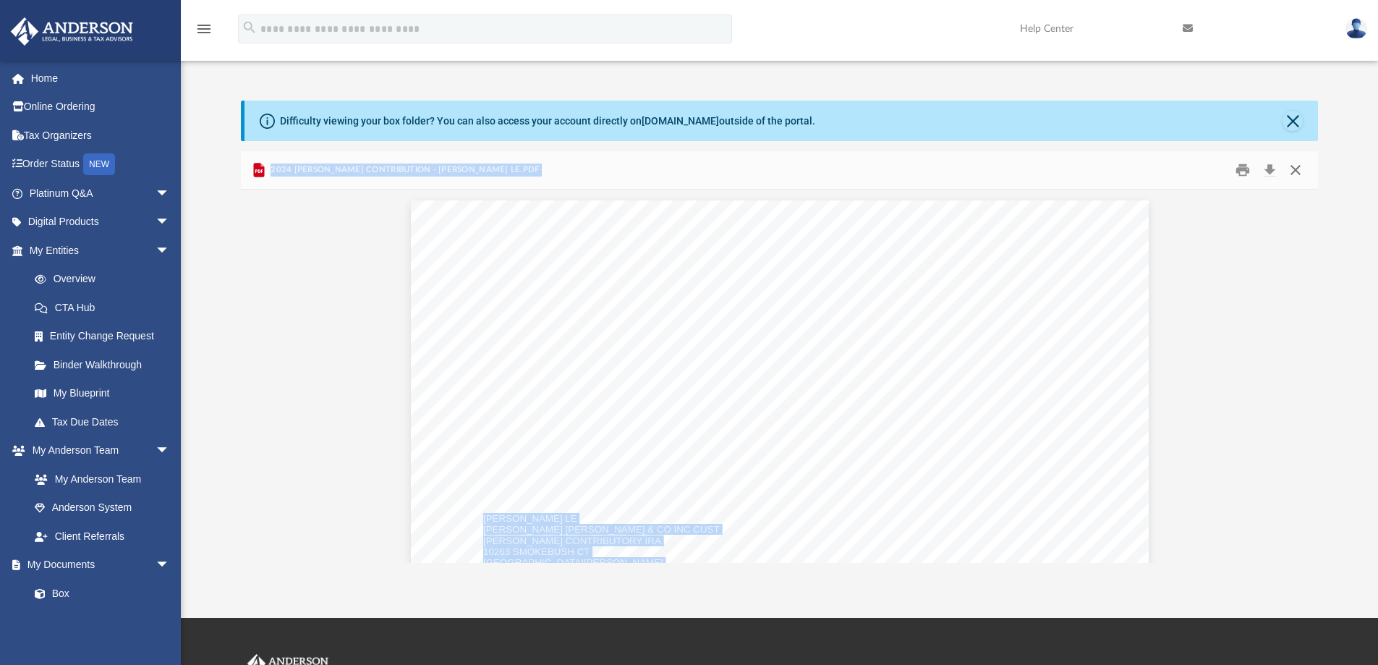
click at [1293, 169] on button "Close" at bounding box center [1296, 170] width 26 height 22
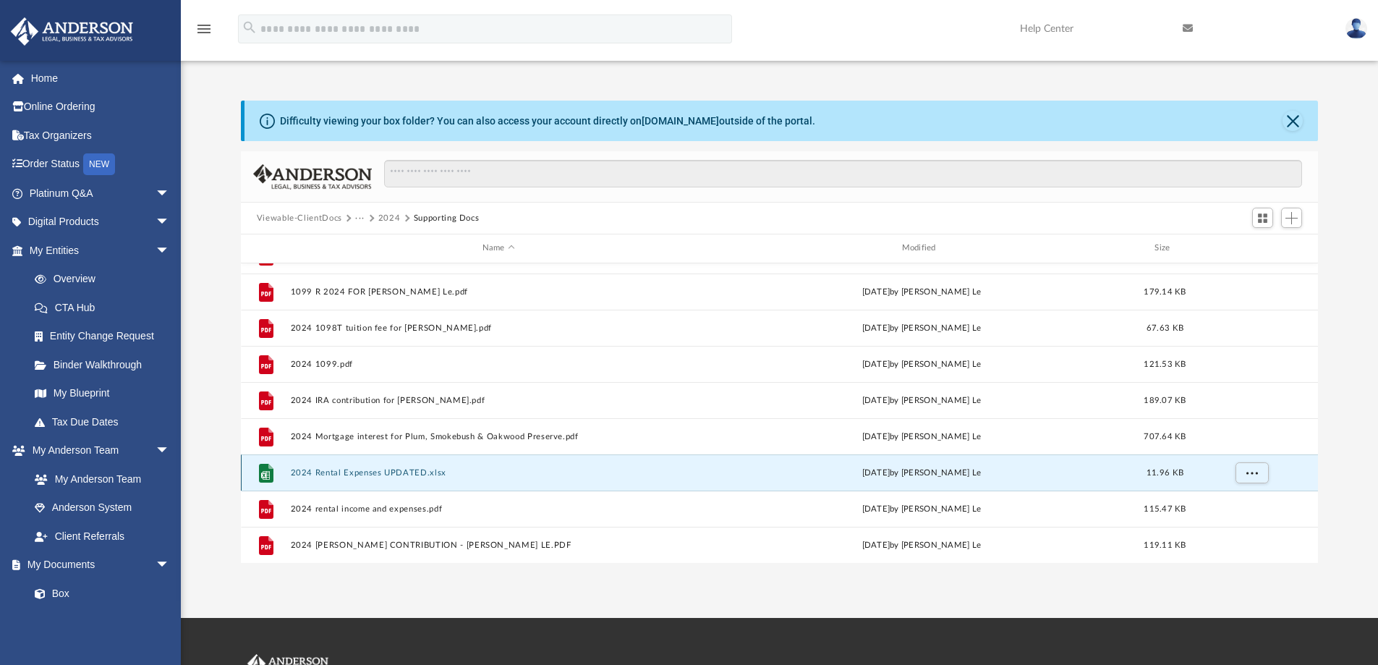
click at [382, 471] on button "2024 Rental Expenses UPDATED.xlsx" at bounding box center [498, 472] width 417 height 9
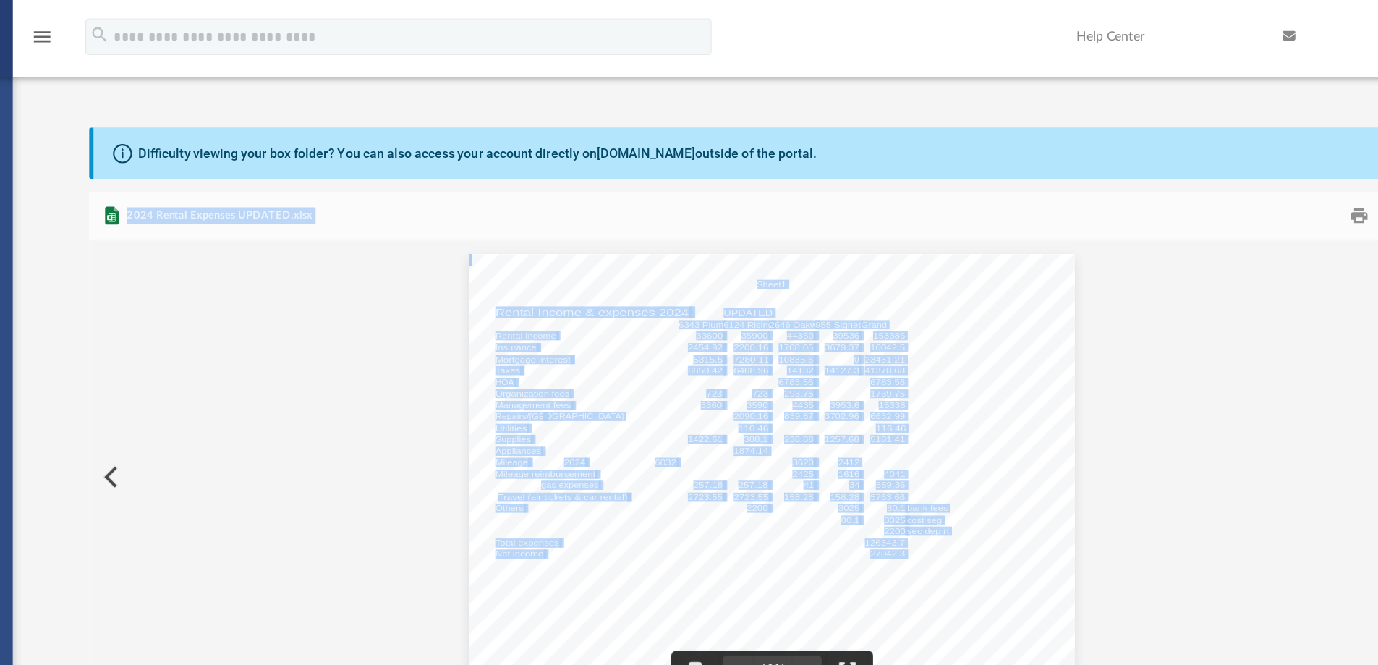
click at [247, 370] on button "Preview" at bounding box center [257, 376] width 32 height 41
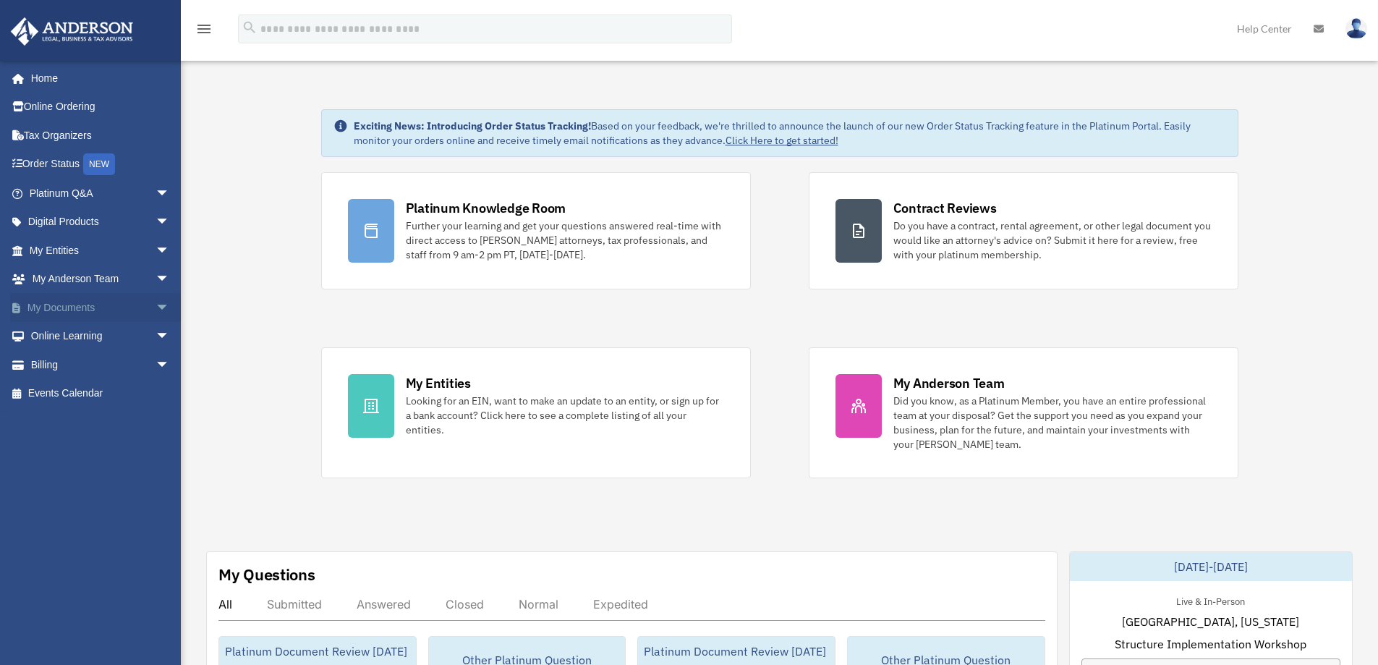
click at [68, 308] on link "My Documents arrow_drop_down" at bounding box center [101, 307] width 182 height 29
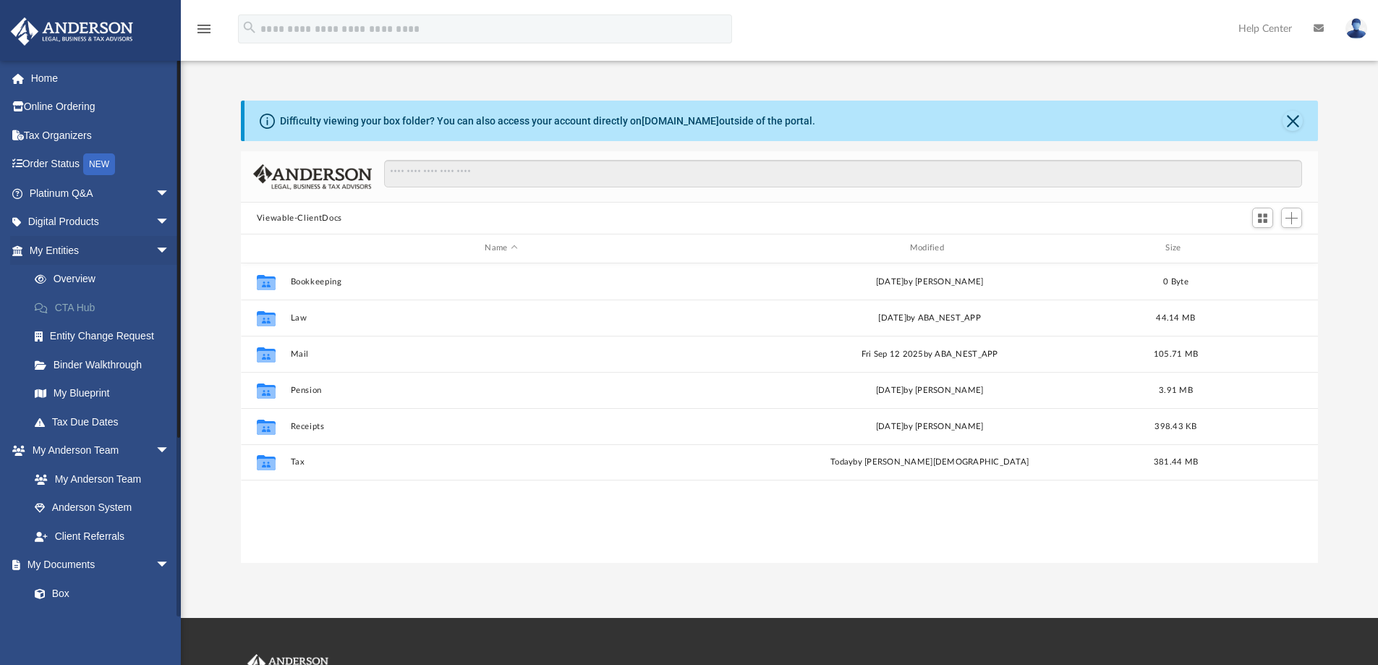
scroll to position [318, 1067]
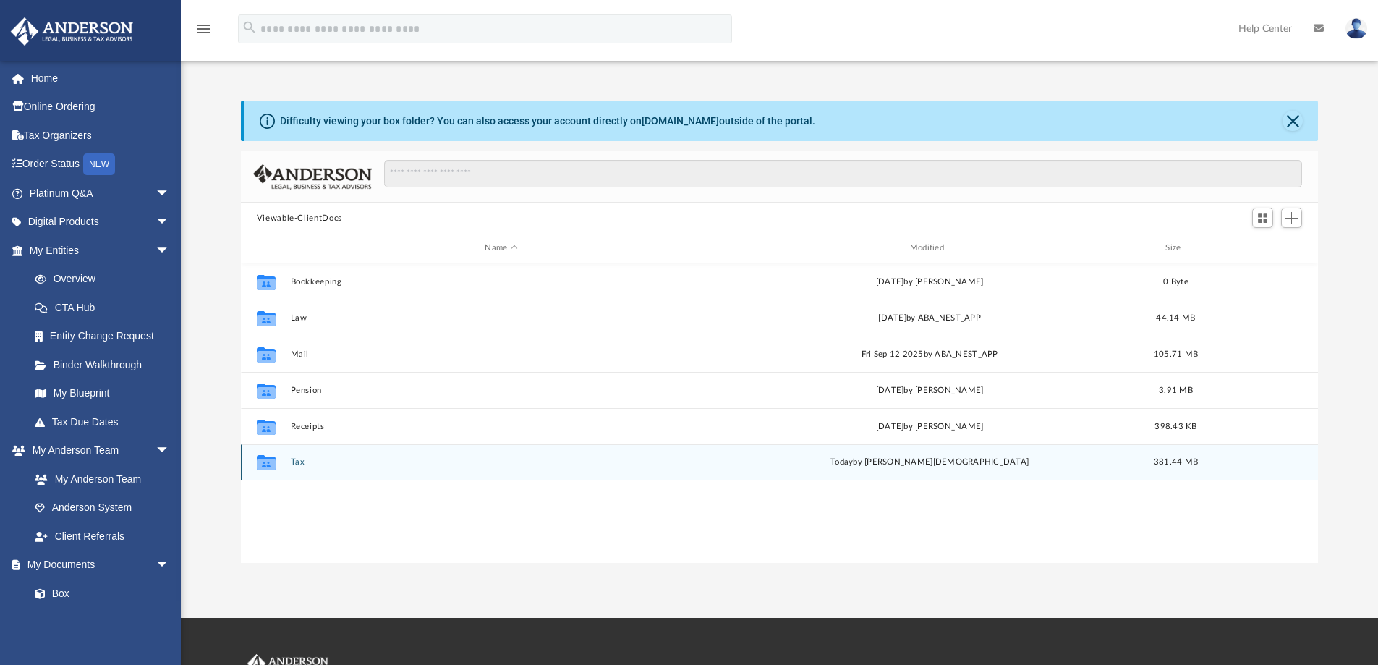
click at [297, 460] on button "Tax" at bounding box center [501, 461] width 422 height 9
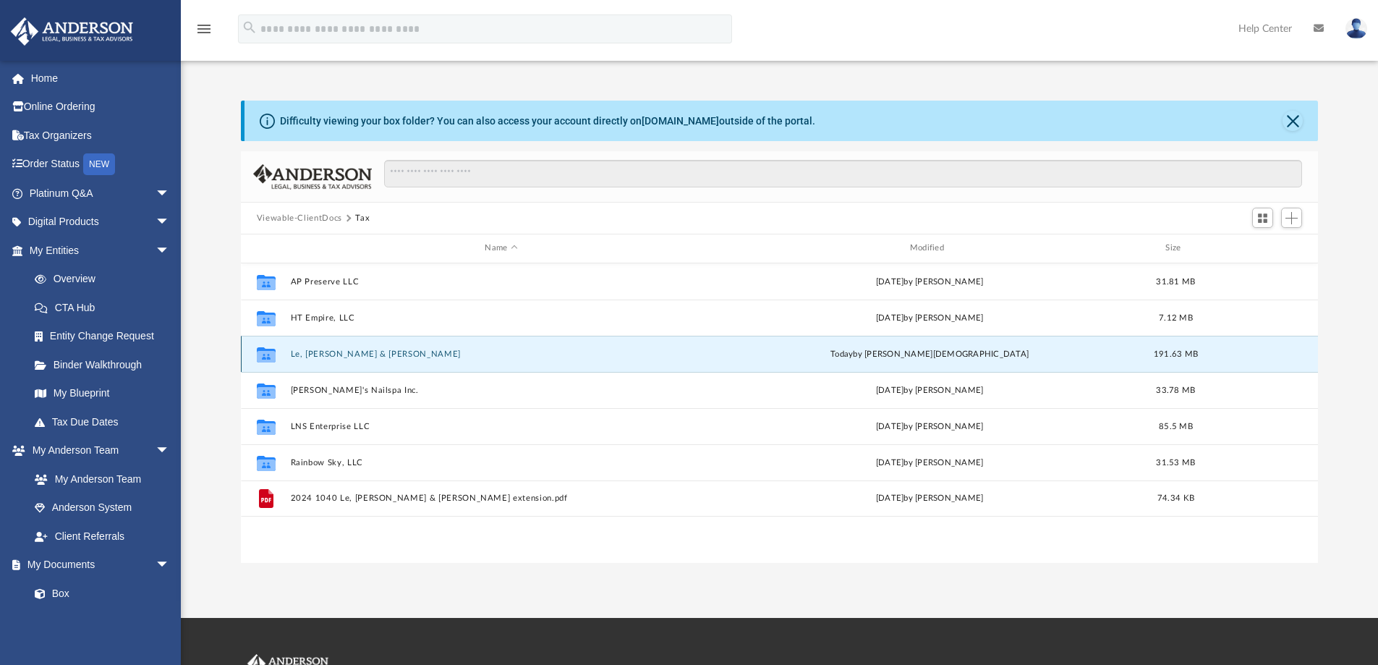
click at [321, 352] on button "Le, [PERSON_NAME] & [PERSON_NAME]" at bounding box center [501, 353] width 422 height 9
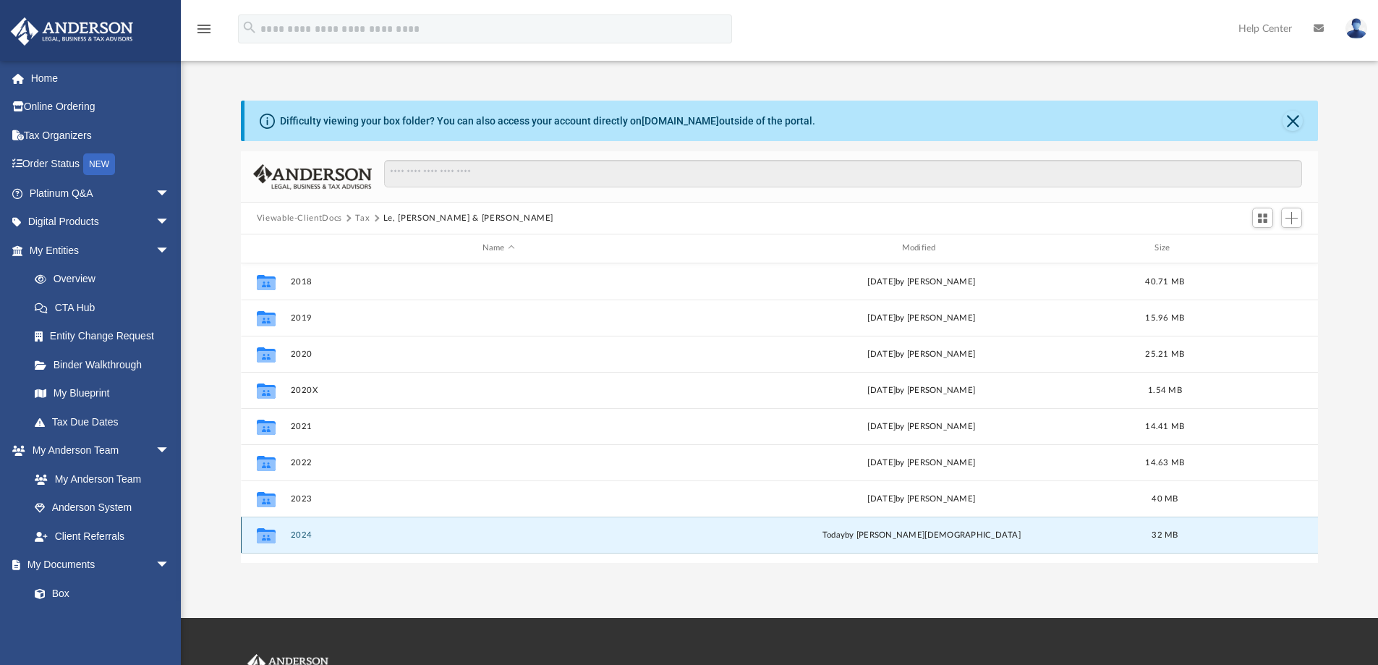
click at [301, 534] on button "2024" at bounding box center [498, 534] width 417 height 9
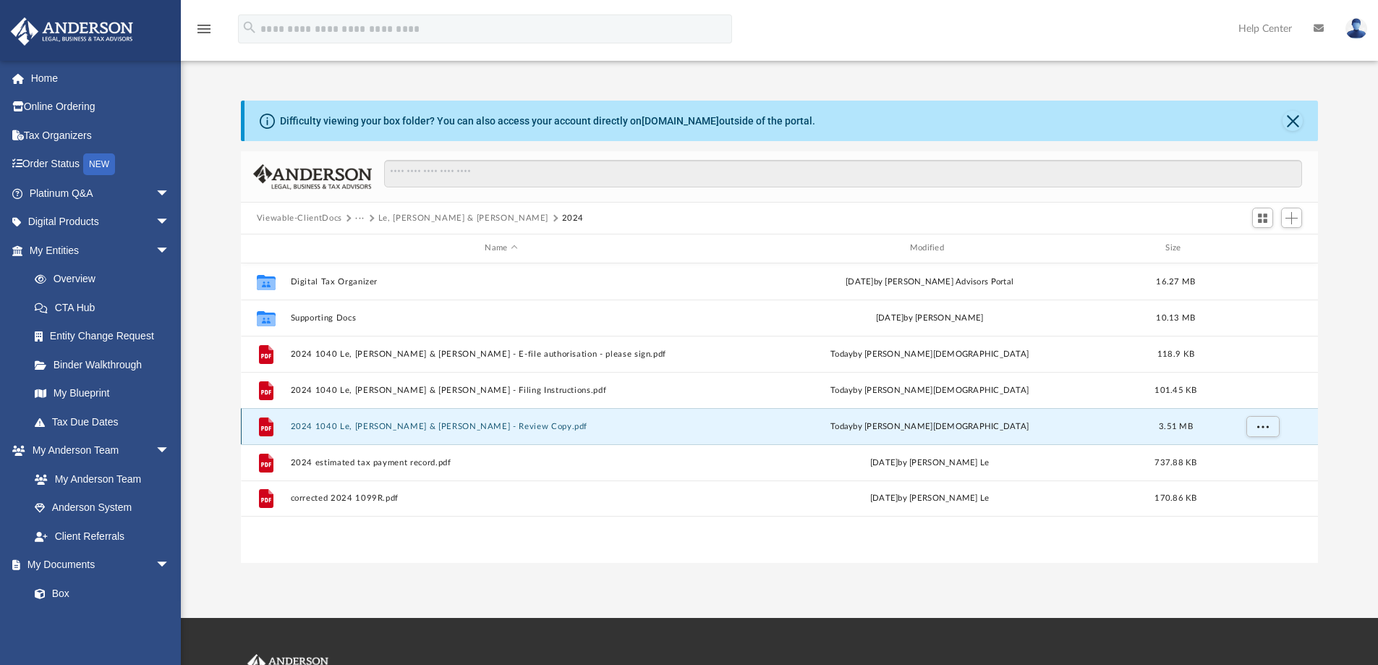
click at [414, 425] on button "2024 1040 Le, [PERSON_NAME] & [PERSON_NAME] - Review Copy.pdf" at bounding box center [501, 426] width 422 height 9
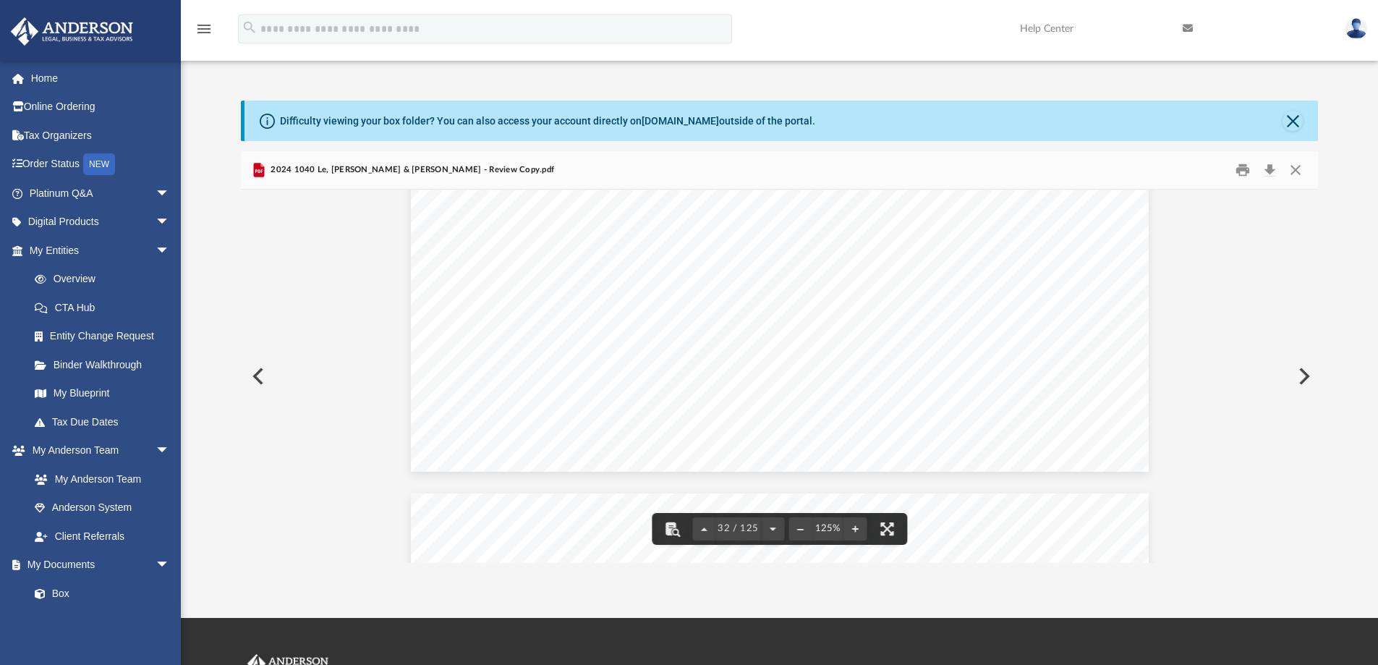
scroll to position [30680, 0]
click at [1294, 169] on button "Close" at bounding box center [1296, 170] width 26 height 22
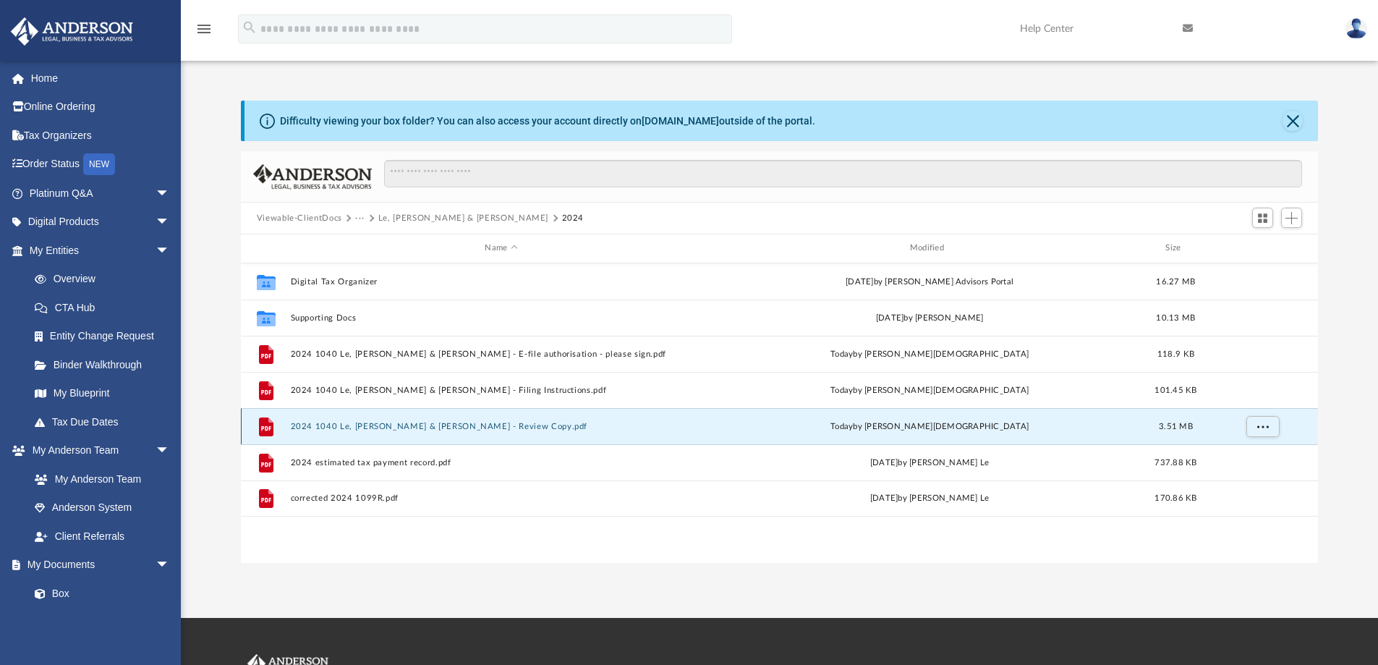
click at [370, 428] on button "2024 1040 Le, [PERSON_NAME] & [PERSON_NAME] - Review Copy.pdf" at bounding box center [501, 426] width 422 height 9
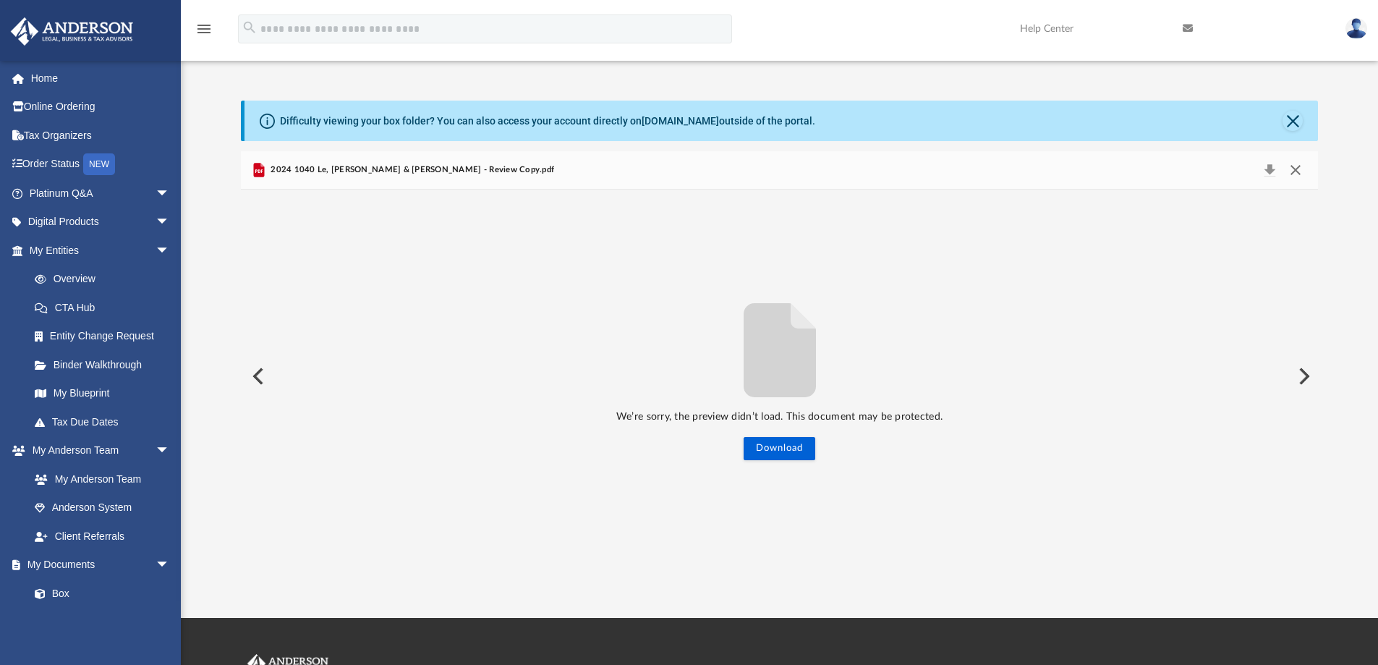
click at [1299, 169] on button "Close" at bounding box center [1296, 170] width 26 height 20
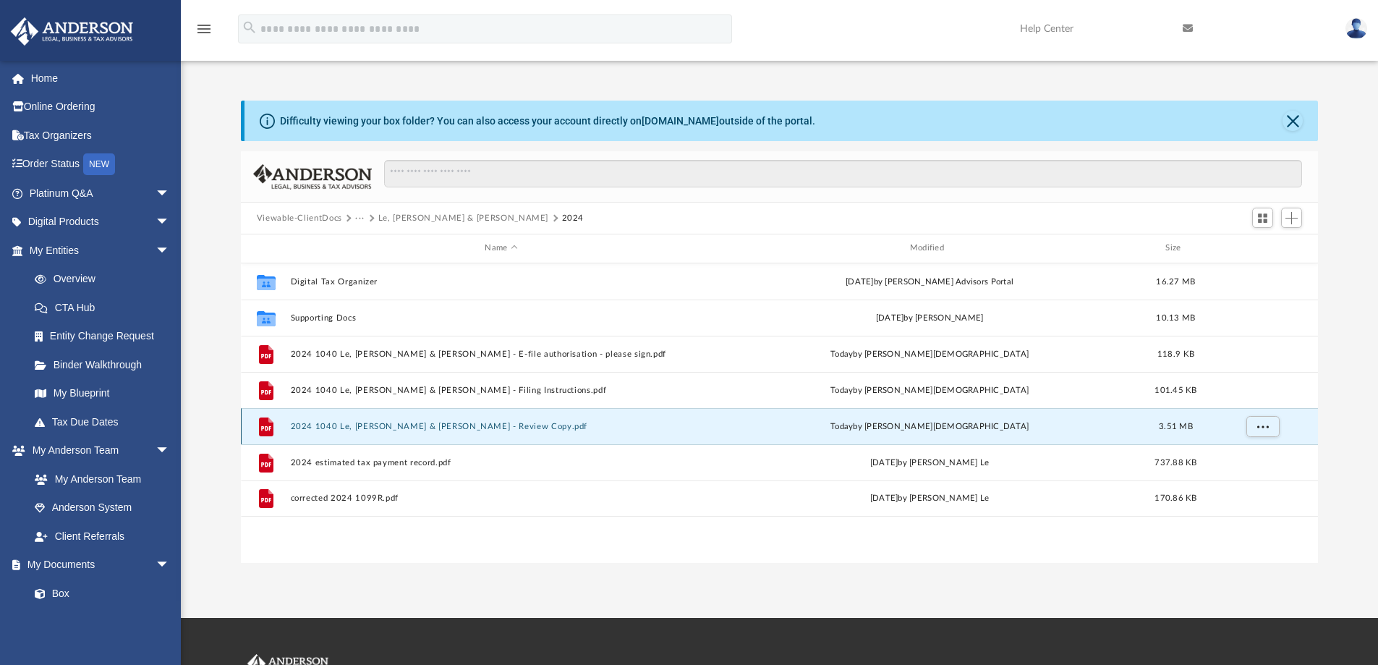
click at [390, 425] on button "2024 1040 Le, [PERSON_NAME] & [PERSON_NAME] - Review Copy.pdf" at bounding box center [501, 426] width 422 height 9
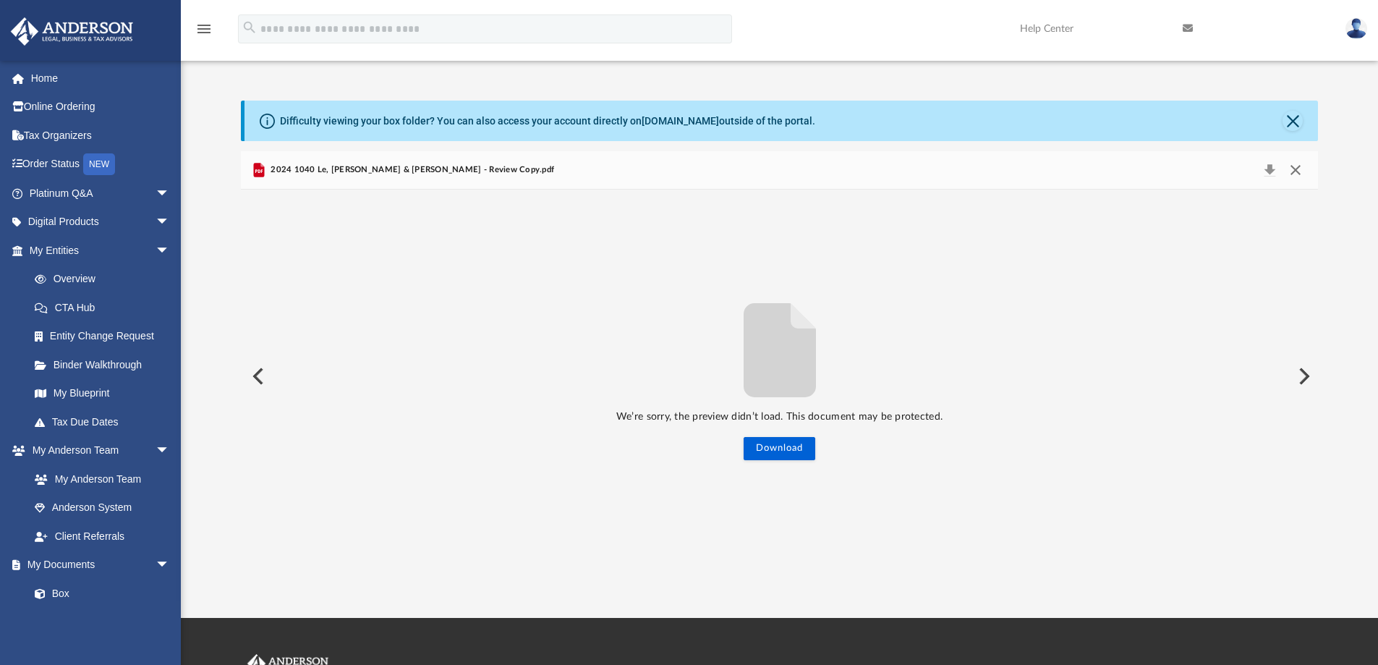
click at [1298, 168] on button "Close" at bounding box center [1296, 170] width 26 height 20
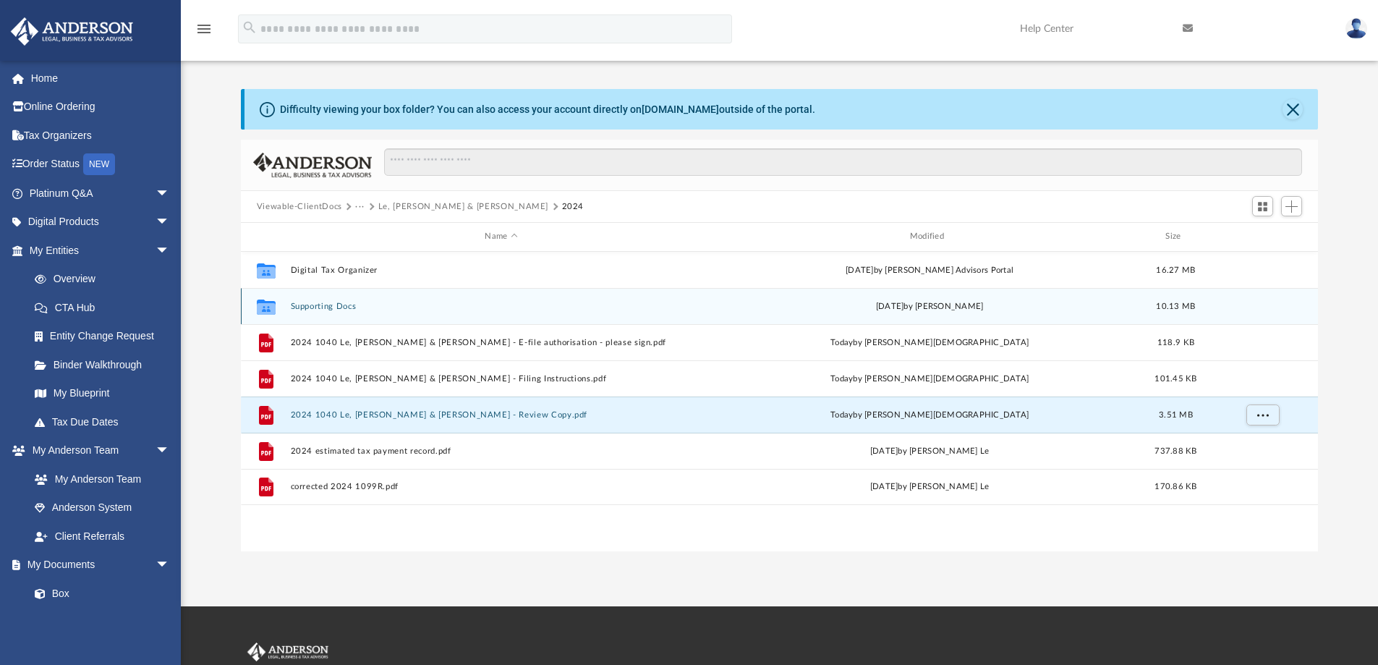
scroll to position [0, 0]
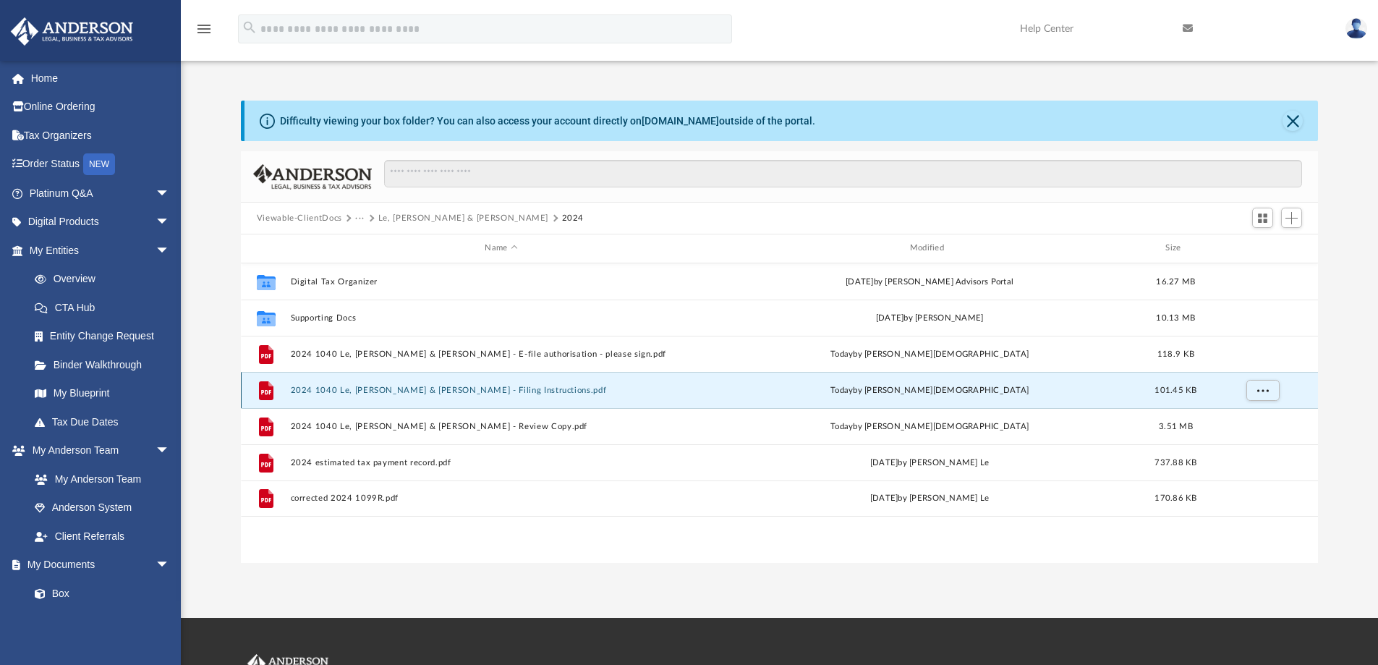
click at [330, 388] on button "2024 1040 Le, [PERSON_NAME] & [PERSON_NAME] - Filing Instructions.pdf" at bounding box center [501, 390] width 422 height 9
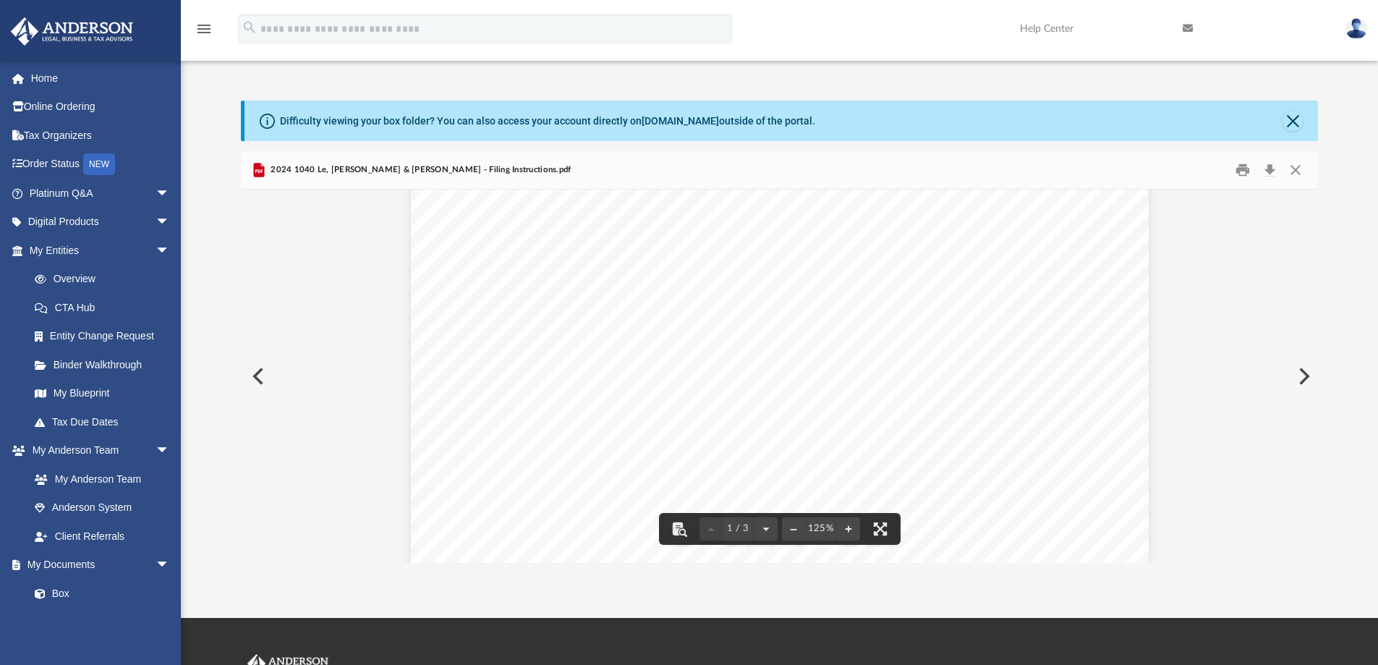
scroll to position [362, 0]
click at [1298, 167] on button "Close" at bounding box center [1296, 170] width 26 height 22
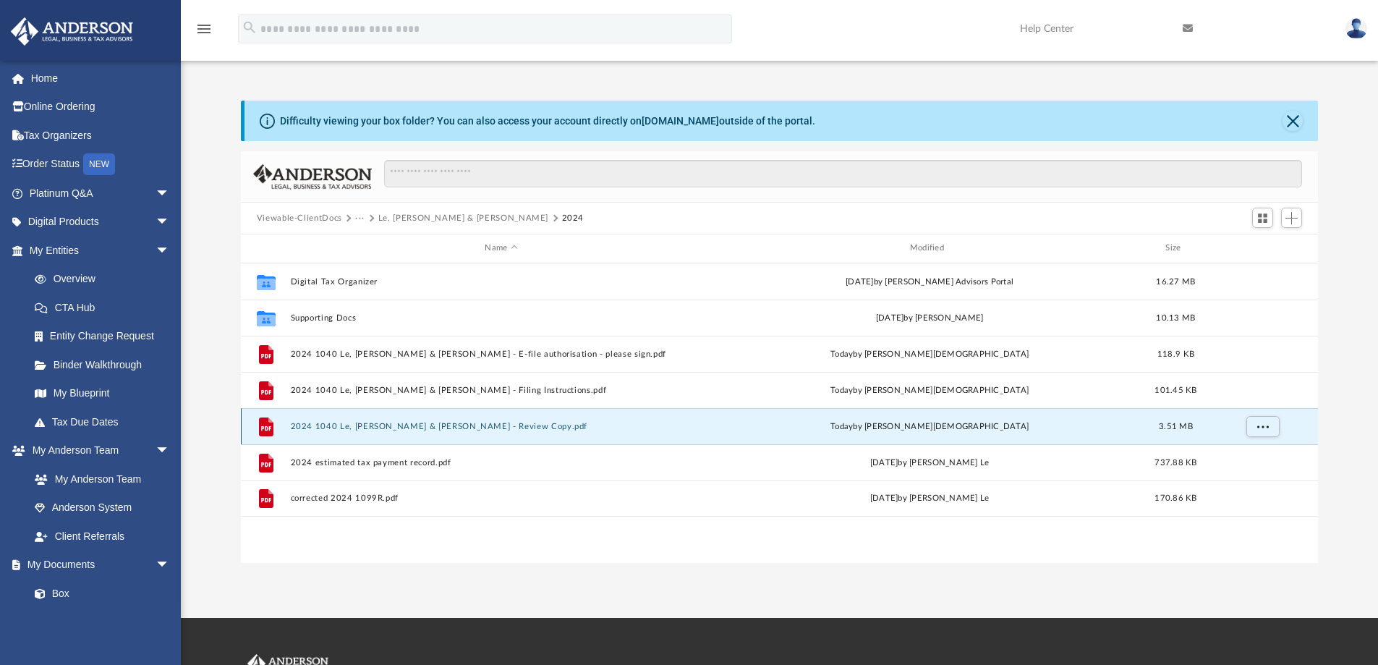
click at [375, 428] on button "2024 1040 Le, [PERSON_NAME] & [PERSON_NAME] - Review Copy.pdf" at bounding box center [501, 426] width 422 height 9
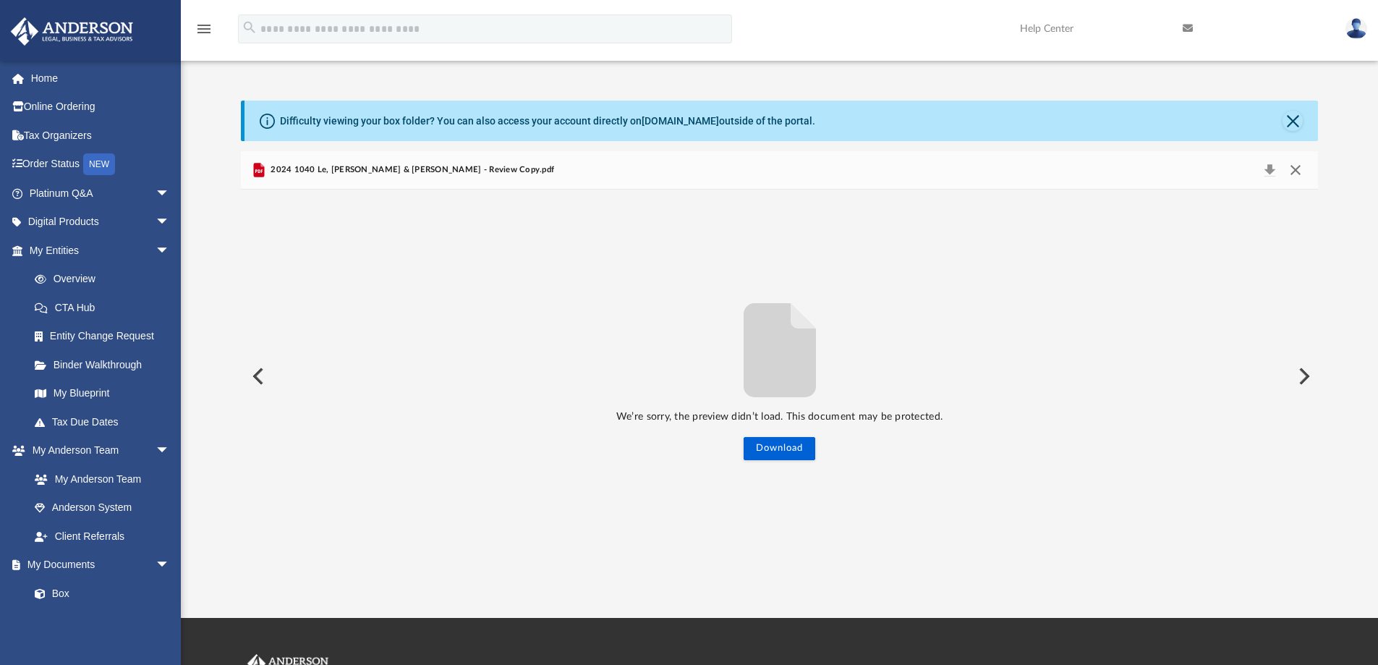
click at [1295, 163] on button "Close" at bounding box center [1296, 170] width 26 height 20
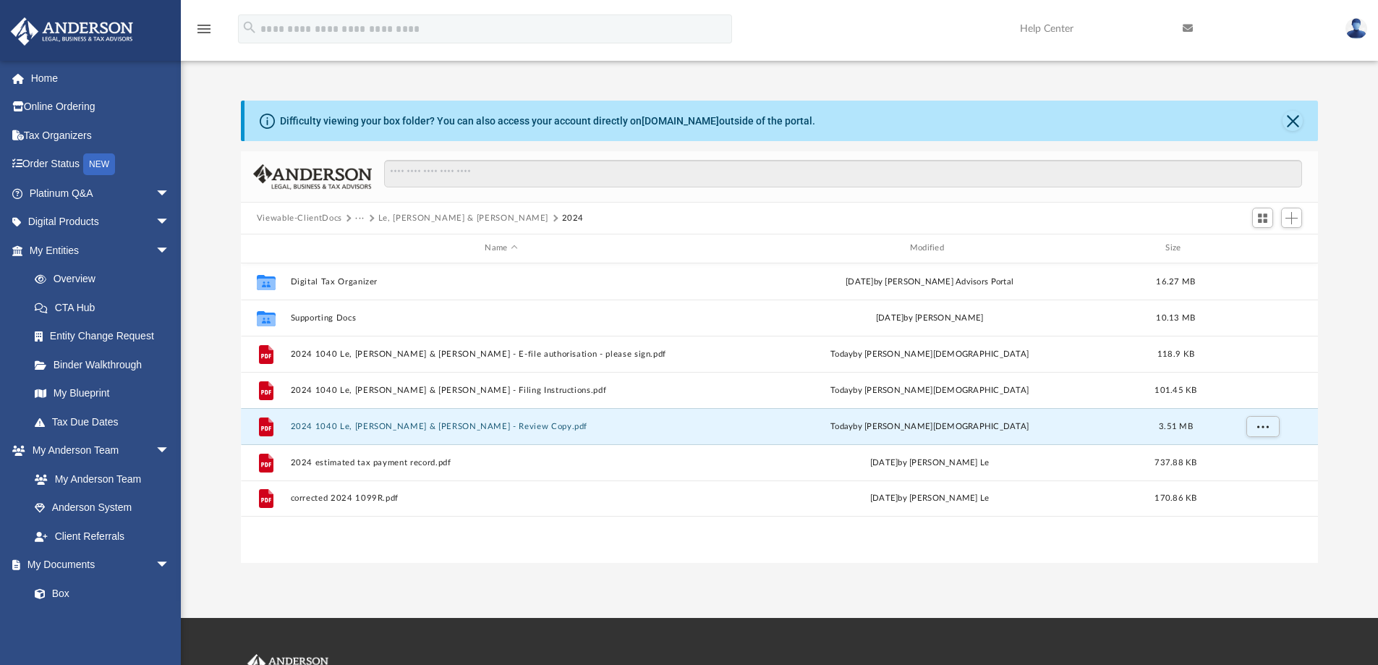
click at [1362, 27] on img at bounding box center [1357, 28] width 22 height 21
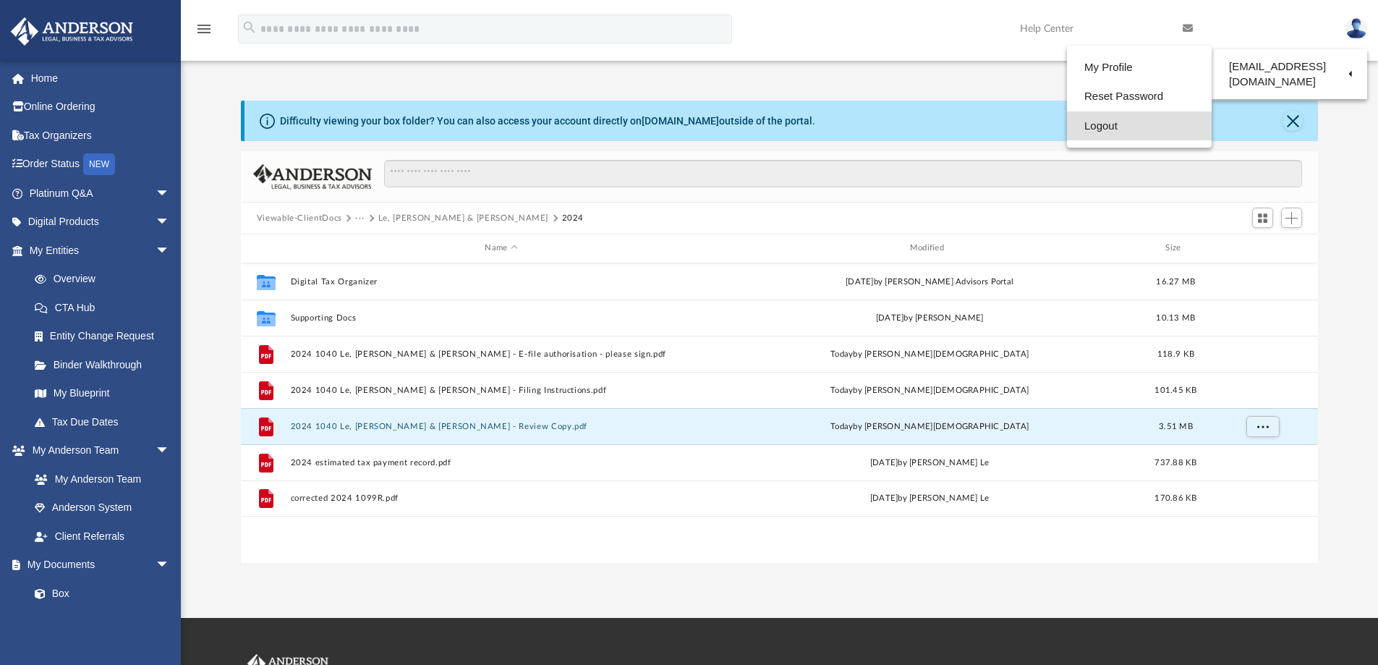
click at [1098, 125] on link "Logout" at bounding box center [1139, 126] width 145 height 30
